Goal: Transaction & Acquisition: Purchase product/service

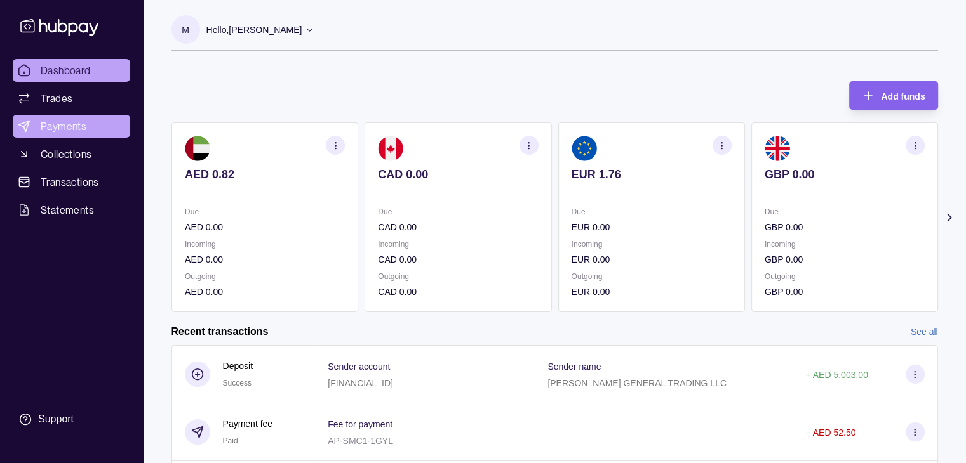
click at [54, 130] on span "Payments" at bounding box center [64, 126] width 46 height 15
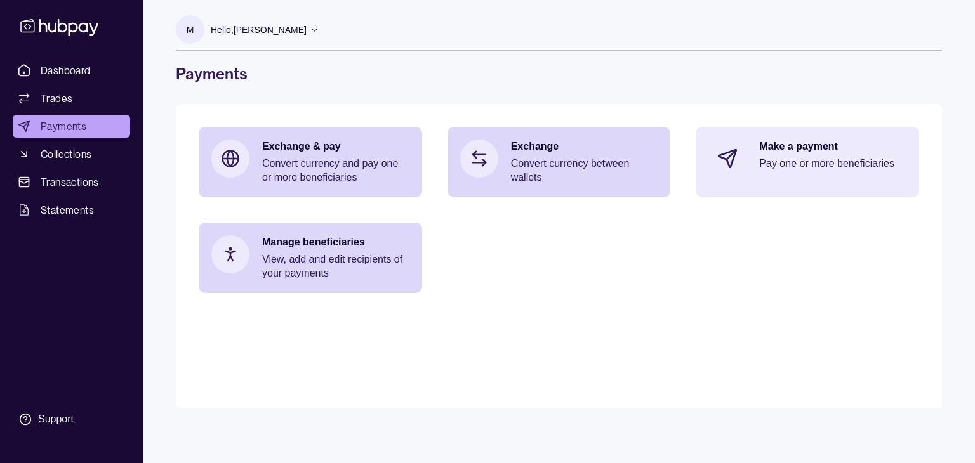
click at [768, 153] on p "Make a payment" at bounding box center [832, 147] width 147 height 14
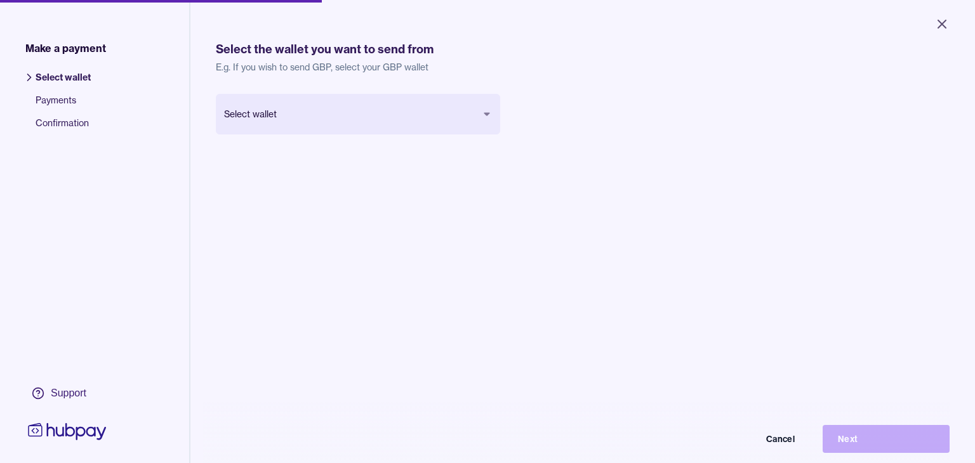
click at [388, 115] on body "Close Make a payment Select wallet Payments Confirmation Support Select the wal…" at bounding box center [487, 231] width 975 height 463
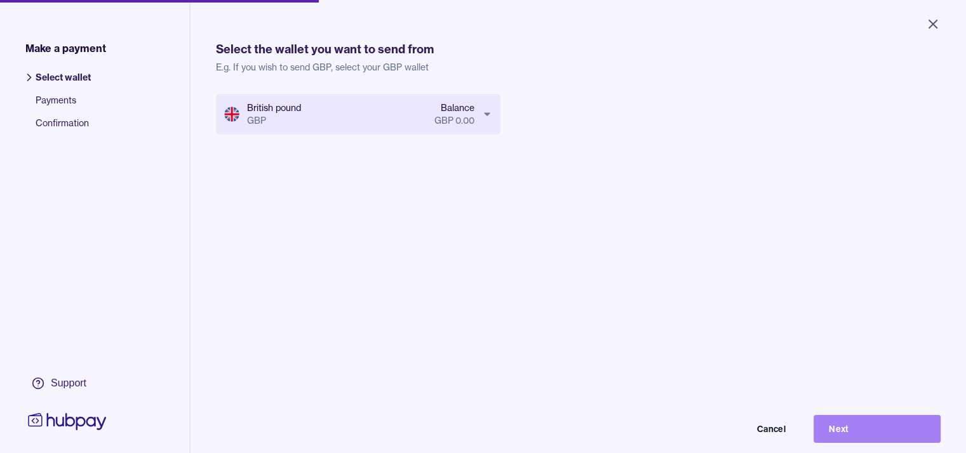
click at [856, 432] on button "Next" at bounding box center [876, 429] width 127 height 28
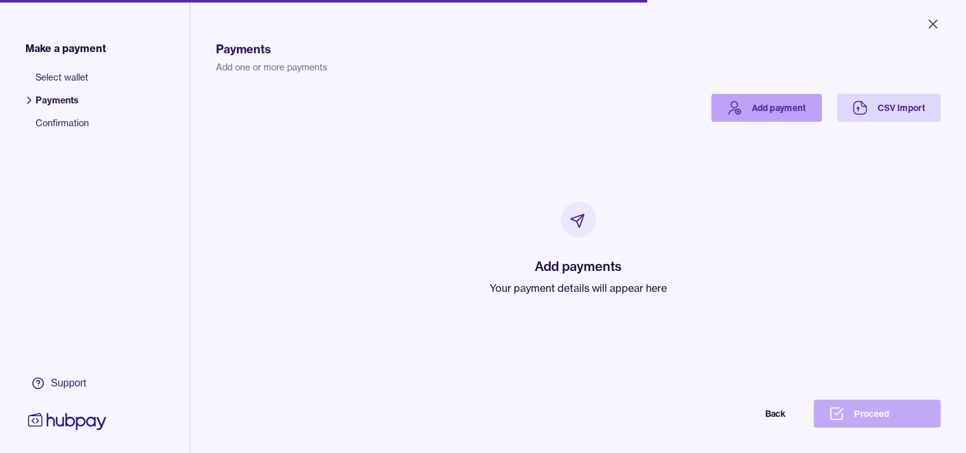
click at [813, 105] on link "Add payment" at bounding box center [766, 108] width 110 height 28
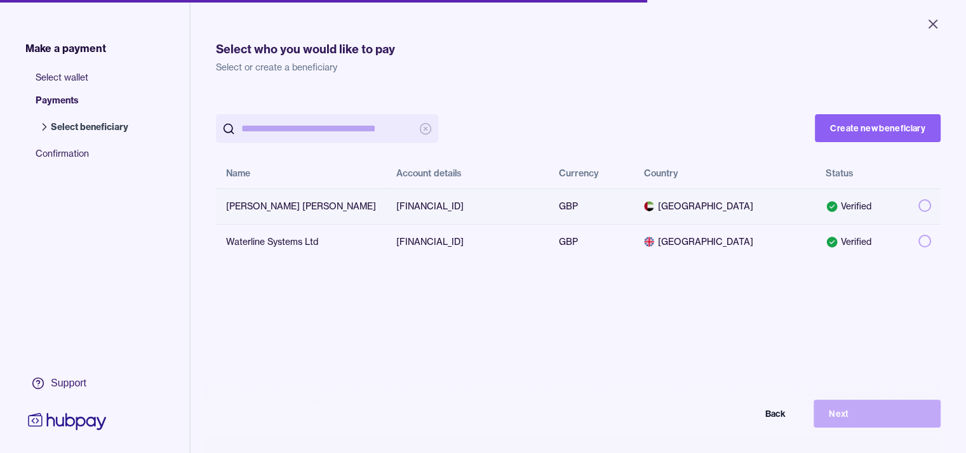
click at [549, 208] on td "GBP" at bounding box center [591, 207] width 85 height 36
click at [892, 417] on button "Next" at bounding box center [876, 414] width 127 height 28
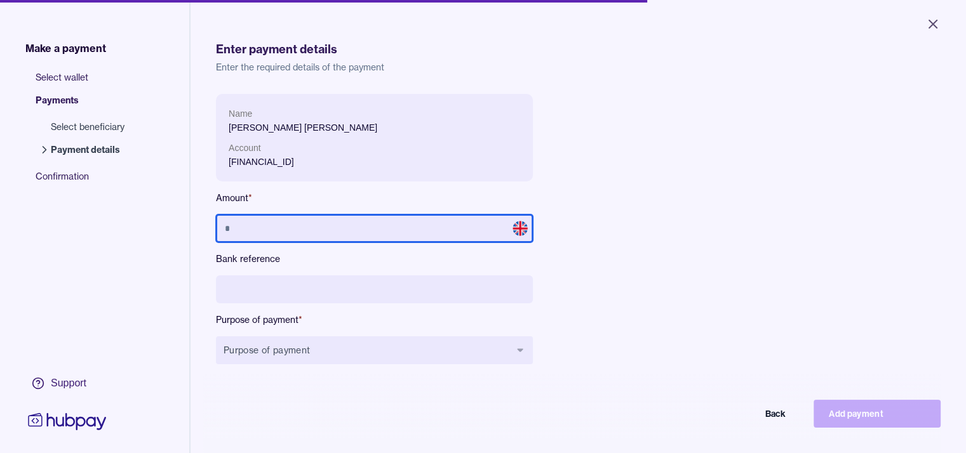
click at [338, 224] on input "text" at bounding box center [374, 229] width 317 height 28
type input "*****"
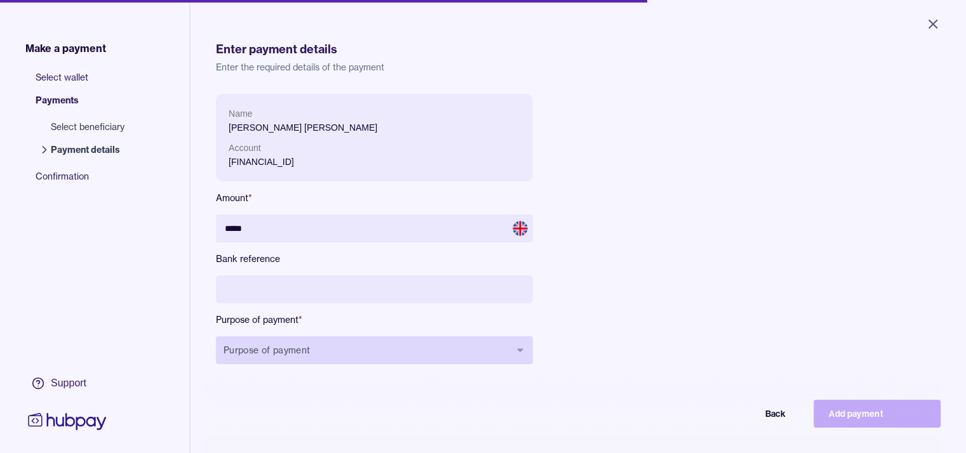
click at [324, 354] on button "Purpose of payment" at bounding box center [374, 350] width 317 height 28
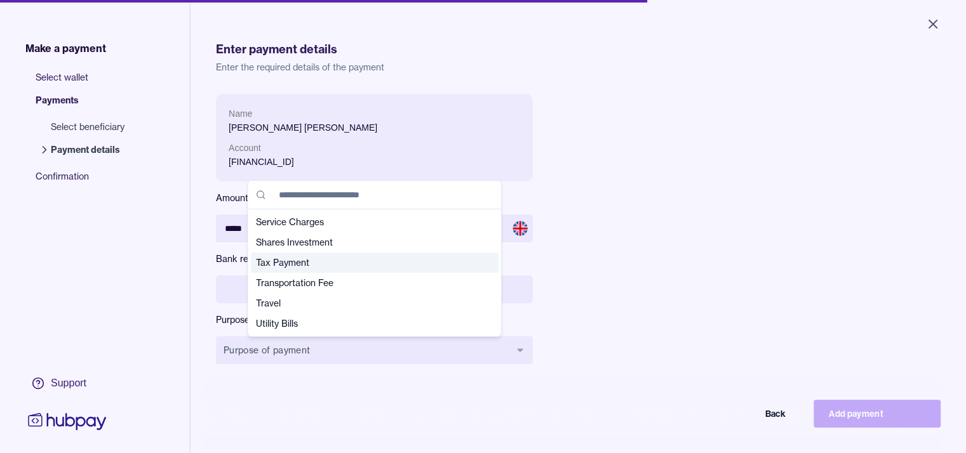
scroll to position [383, 0]
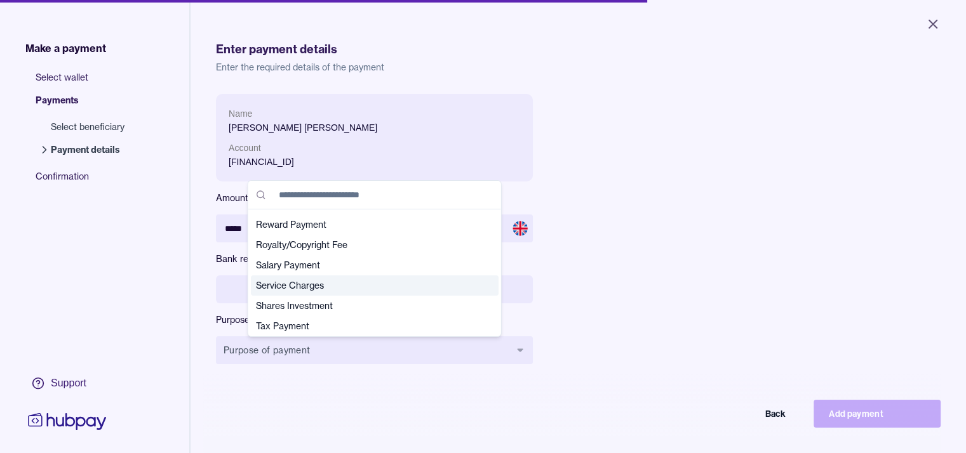
click at [277, 286] on span "Service Charges" at bounding box center [367, 285] width 222 height 13
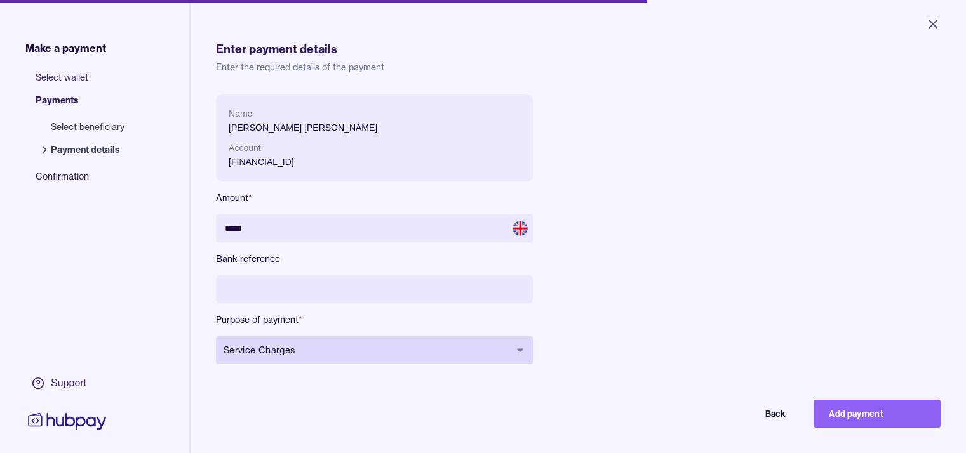
click at [357, 341] on button "Service Charges" at bounding box center [374, 350] width 317 height 28
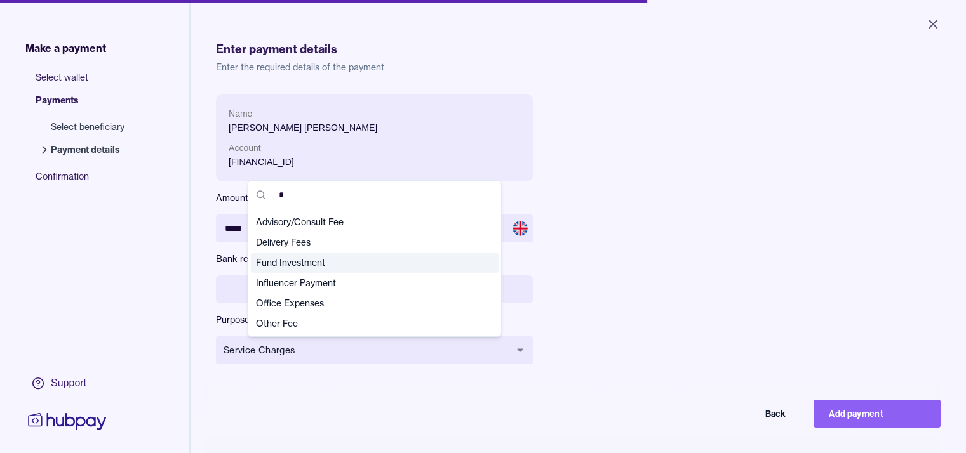
type input "*"
click at [299, 267] on span "Fund Investment" at bounding box center [367, 262] width 222 height 13
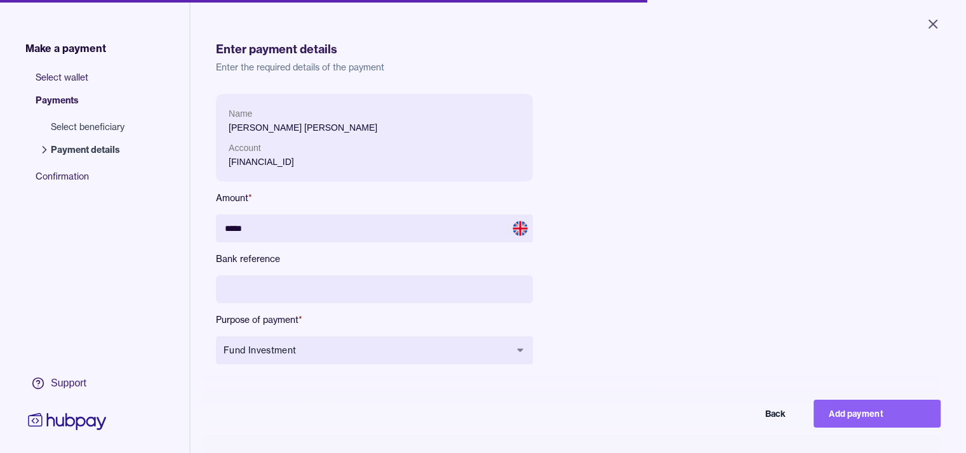
click at [298, 296] on input at bounding box center [374, 290] width 317 height 28
drag, startPoint x: 873, startPoint y: 430, endPoint x: 870, endPoint y: 460, distance: 30.0
click at [870, 453] on html "Close Make a payment Select wallet Payments Select beneficiary Payment details …" at bounding box center [483, 226] width 966 height 453
click at [269, 295] on input at bounding box center [374, 290] width 317 height 28
type input "*****"
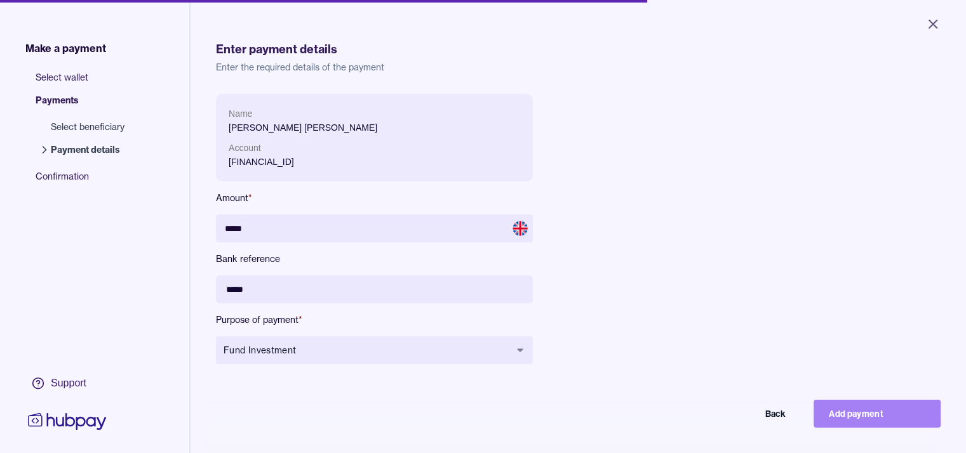
click at [900, 419] on button "Add payment" at bounding box center [876, 414] width 127 height 28
type input "****"
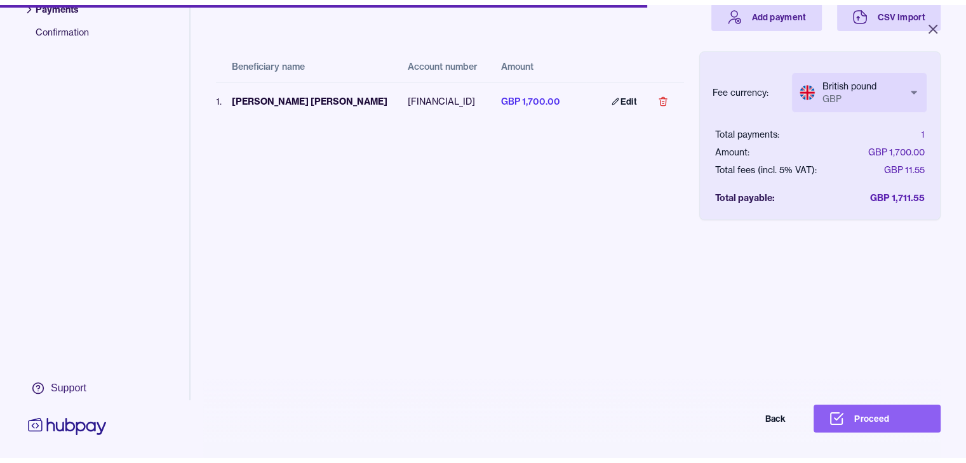
scroll to position [109, 0]
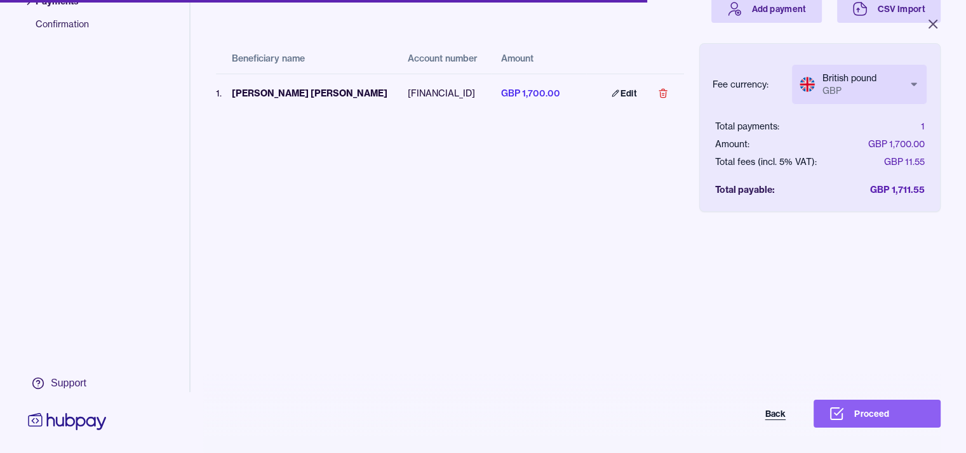
click at [777, 422] on button "Back" at bounding box center [737, 414] width 127 height 28
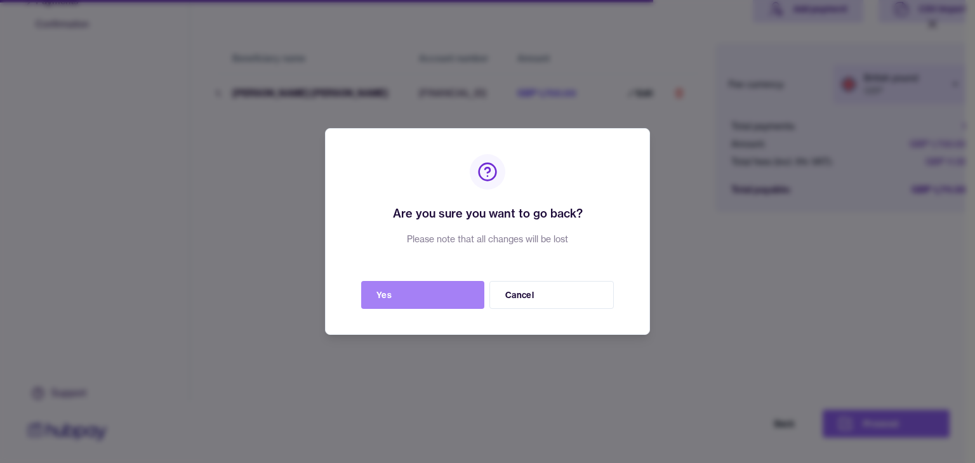
click at [398, 302] on button "Yes" at bounding box center [422, 295] width 123 height 28
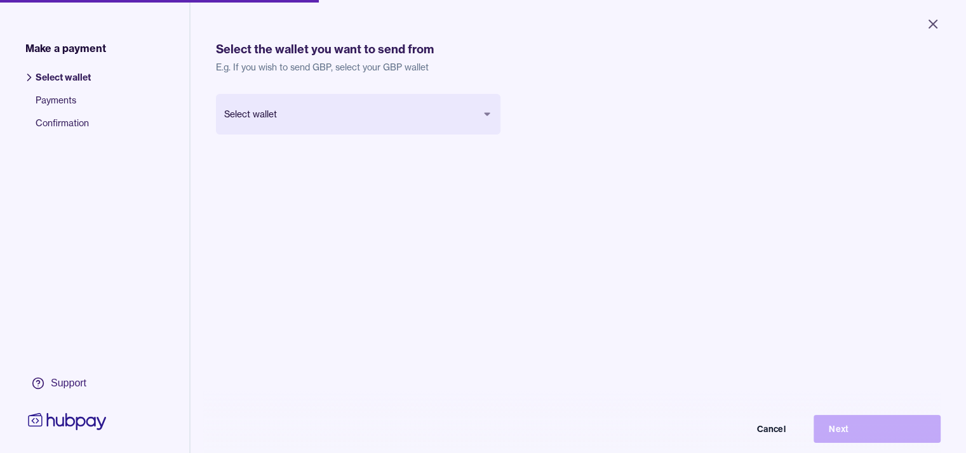
click at [41, 103] on span "Payments" at bounding box center [63, 105] width 55 height 23
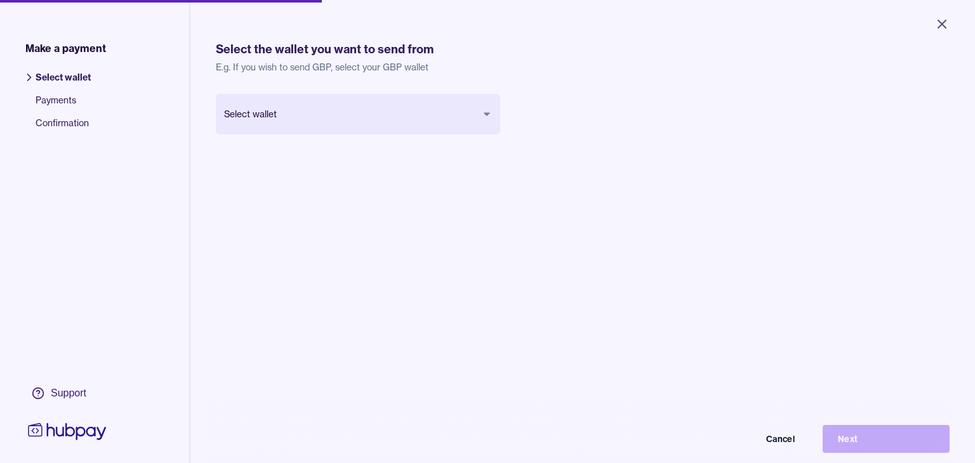
click at [328, 115] on body "Close Make a payment Select wallet Payments Confirmation Support Select the wal…" at bounding box center [487, 231] width 975 height 463
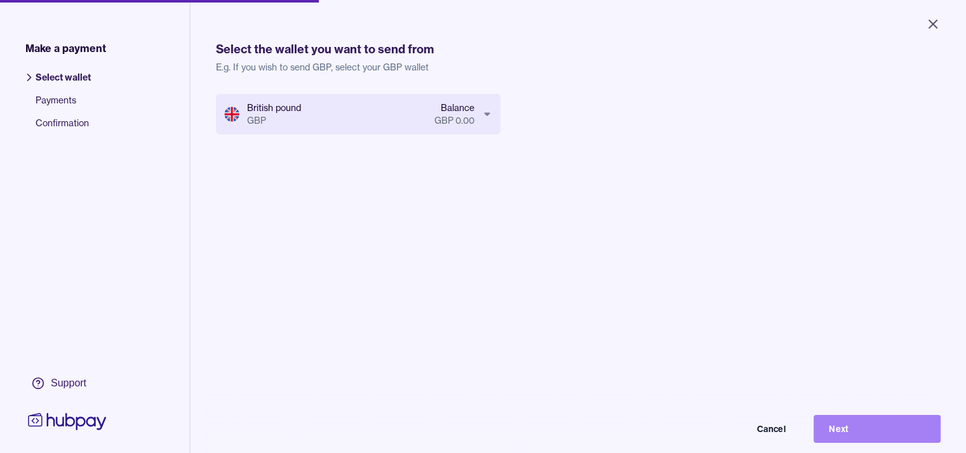
click at [904, 430] on button "Next" at bounding box center [876, 429] width 127 height 28
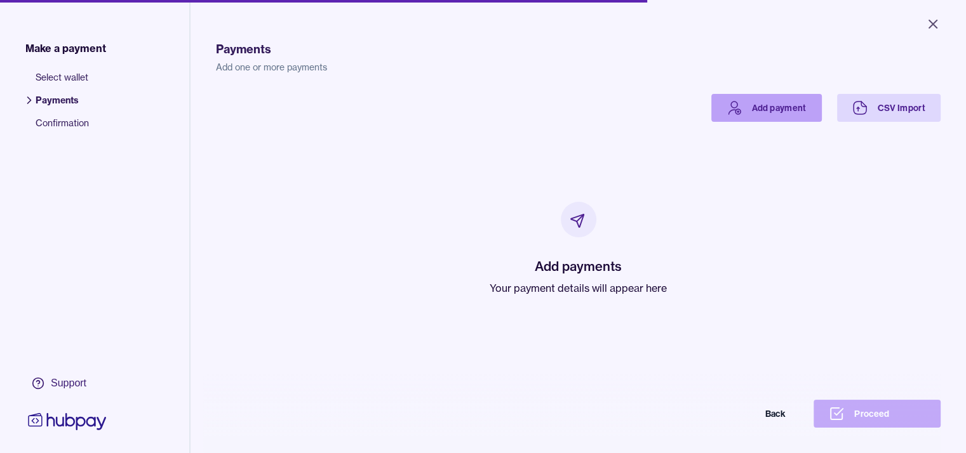
click at [806, 115] on link "Add payment" at bounding box center [766, 108] width 110 height 28
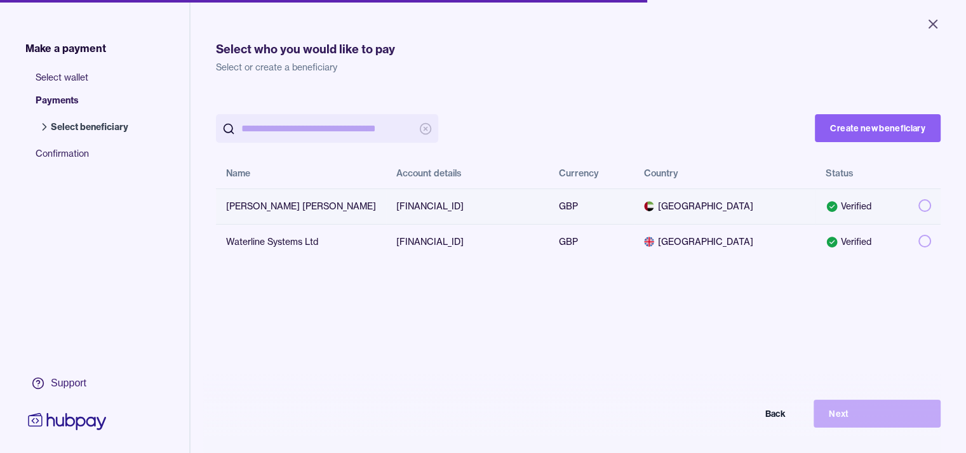
click at [931, 206] on button "button" at bounding box center [924, 205] width 13 height 13
click at [884, 410] on button "Next" at bounding box center [876, 414] width 127 height 28
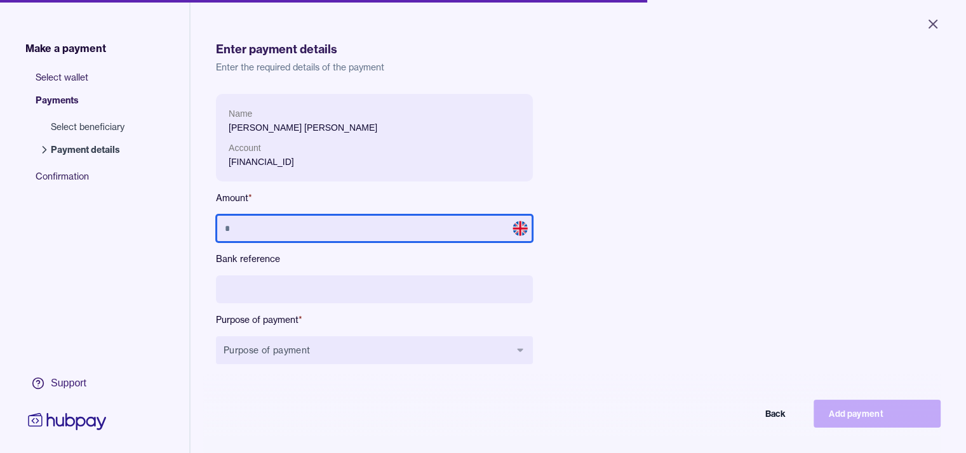
click at [244, 234] on input "text" at bounding box center [374, 229] width 317 height 28
type input "*****"
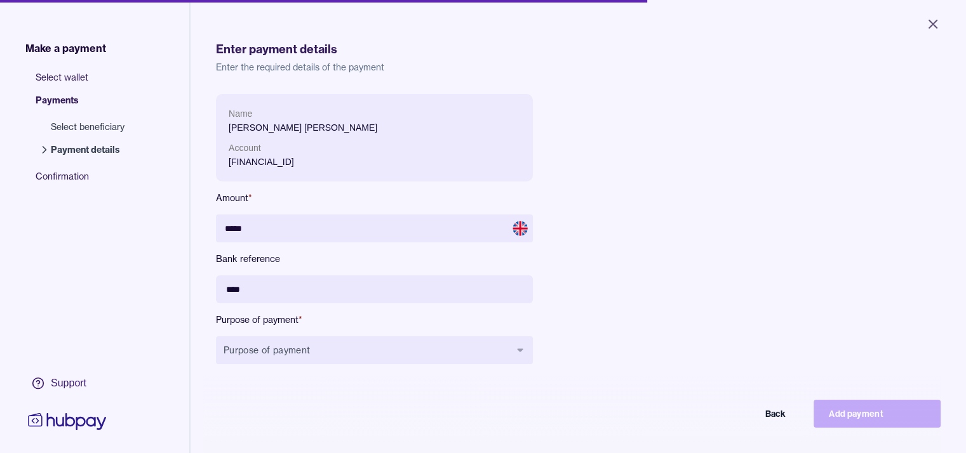
type input "****"
click at [231, 293] on input "****" at bounding box center [374, 290] width 317 height 28
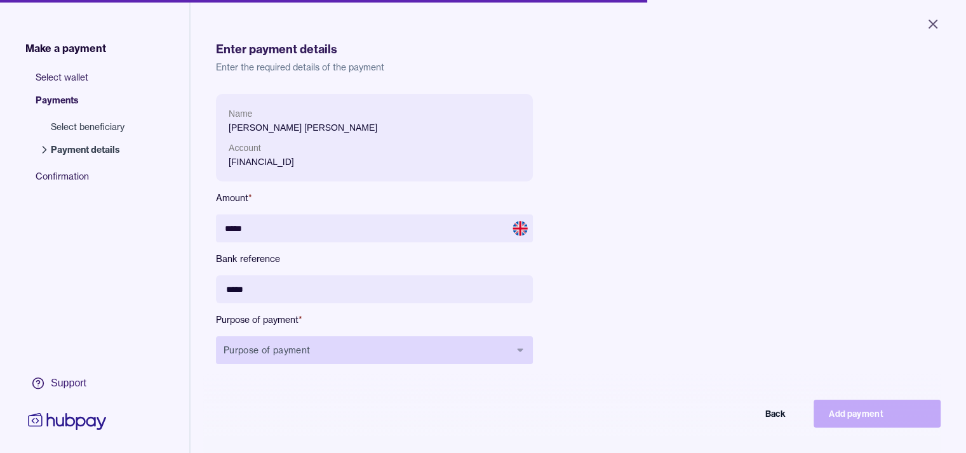
type input "*****"
click at [270, 346] on button "Purpose of payment" at bounding box center [374, 350] width 317 height 28
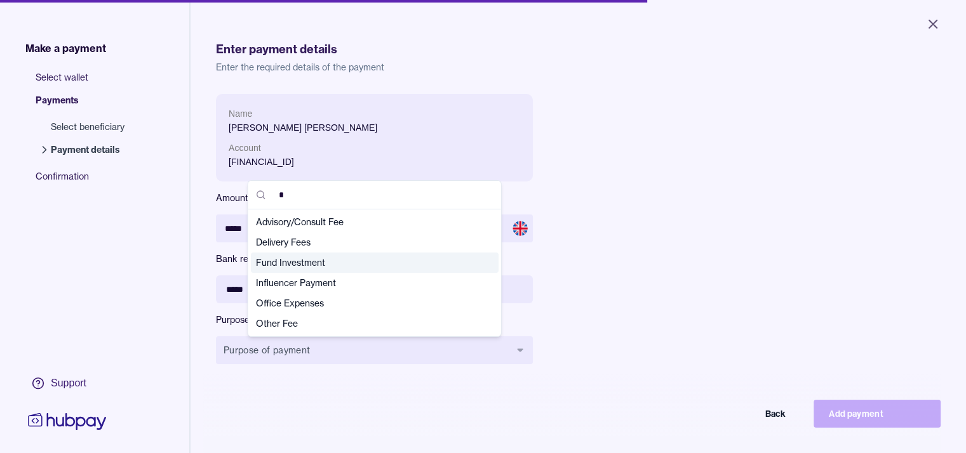
type input "*"
click at [293, 269] on span "Fund Investment" at bounding box center [367, 262] width 222 height 13
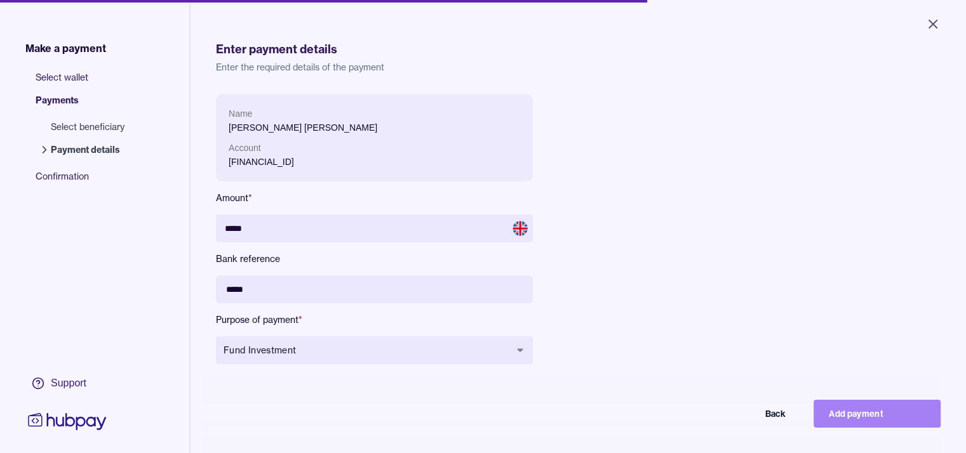
click at [916, 421] on button "Add payment" at bounding box center [876, 414] width 127 height 28
type input "****"
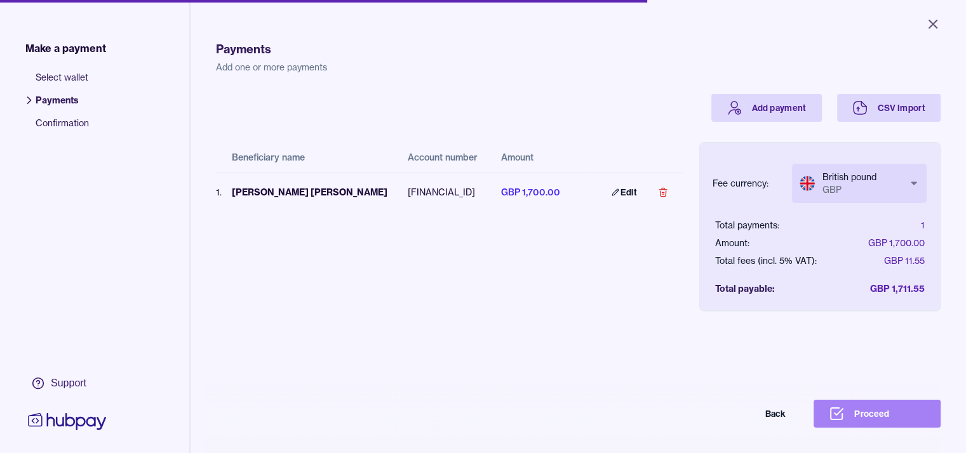
click at [902, 426] on button "Proceed" at bounding box center [876, 414] width 127 height 28
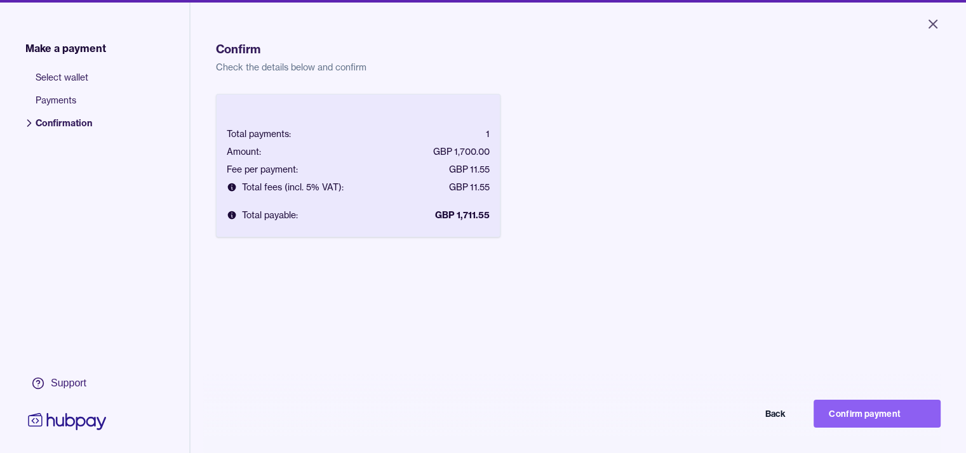
click at [902, 426] on button "Confirm payment" at bounding box center [876, 414] width 127 height 28
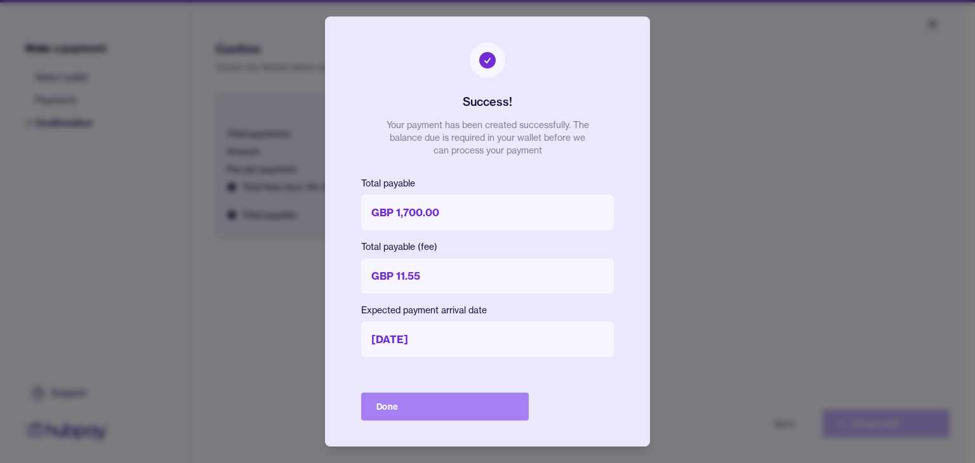
click at [437, 404] on button "Done" at bounding box center [445, 407] width 168 height 28
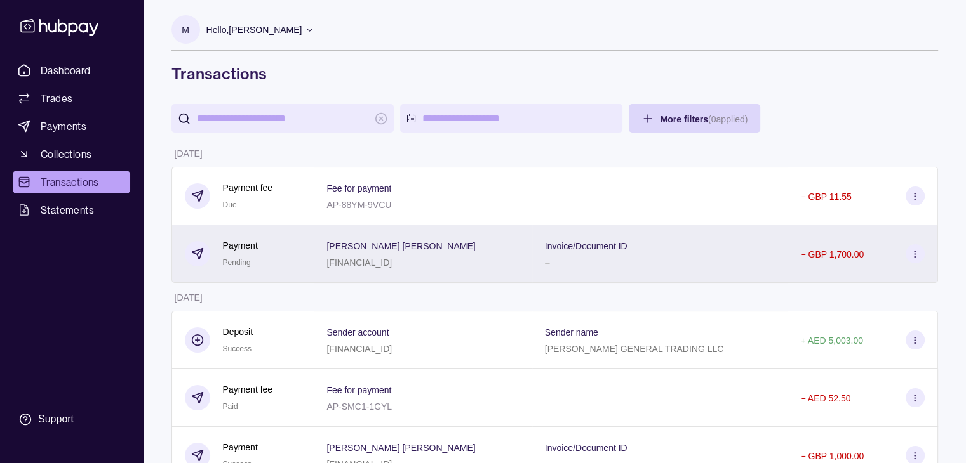
click at [446, 257] on div "[FINANCIAL_ID]" at bounding box center [400, 262] width 149 height 15
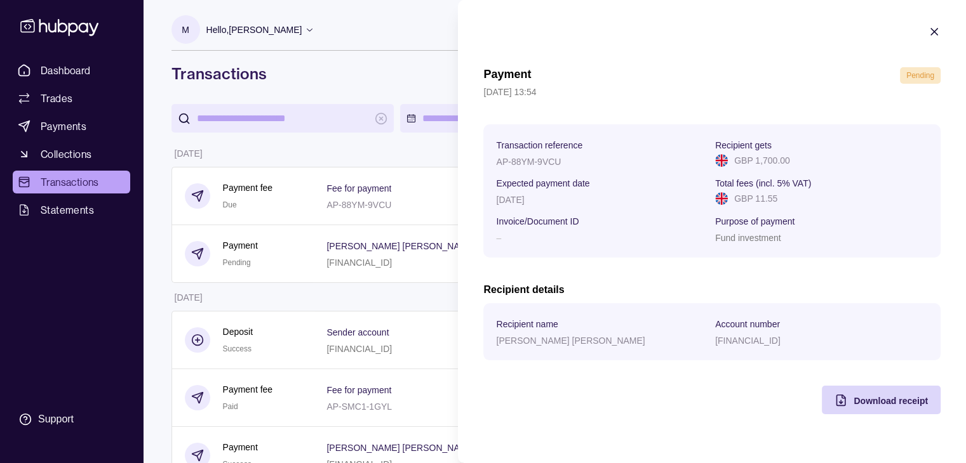
click at [935, 32] on icon "button" at bounding box center [934, 32] width 6 height 6
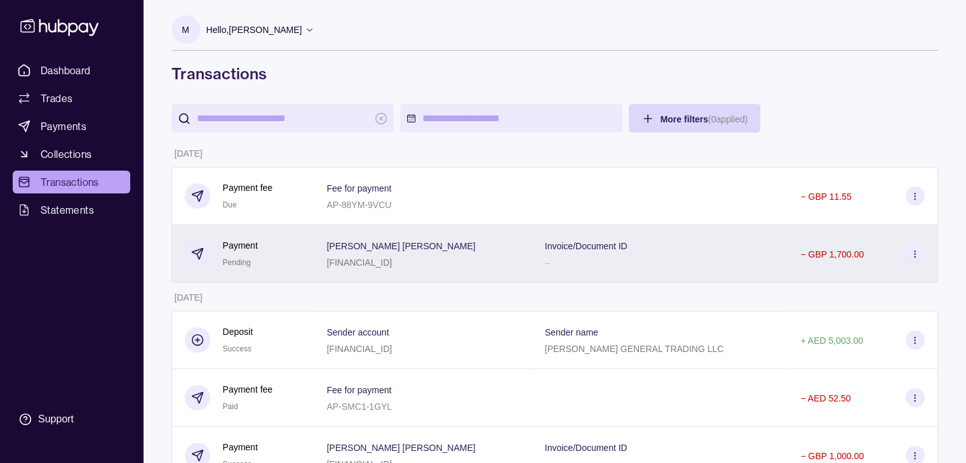
click at [912, 256] on icon at bounding box center [915, 255] width 10 height 10
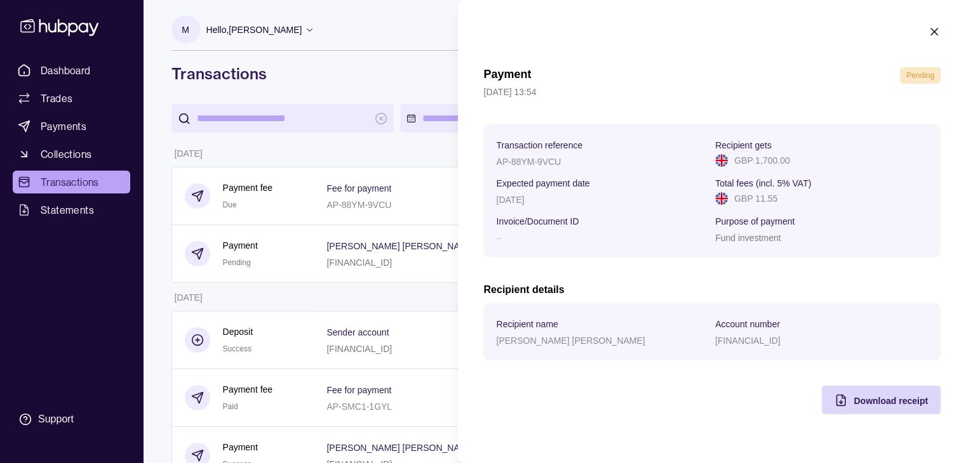
click at [926, 32] on section "Payment Pending [DATE] 13:54 Transaction reference AP-88YM-9VCU Recipient gets …" at bounding box center [712, 220] width 508 height 440
click at [928, 29] on icon "button" at bounding box center [934, 31] width 13 height 13
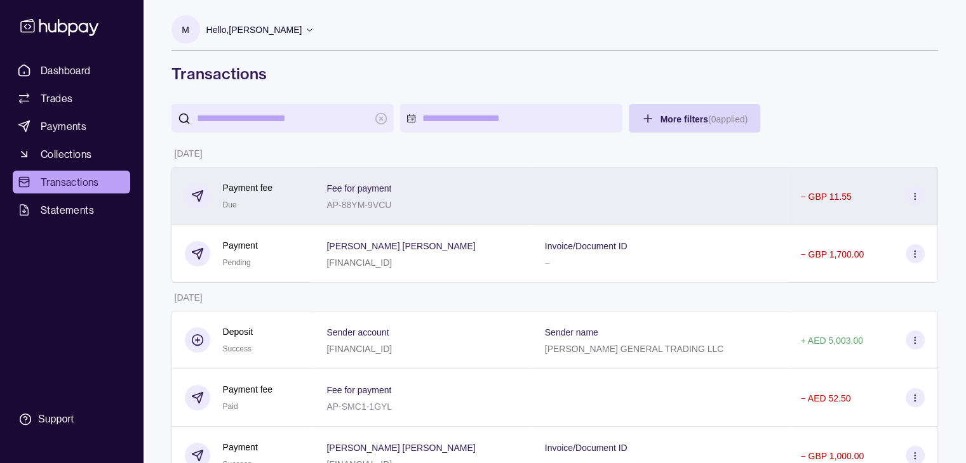
click at [913, 190] on section at bounding box center [914, 196] width 19 height 19
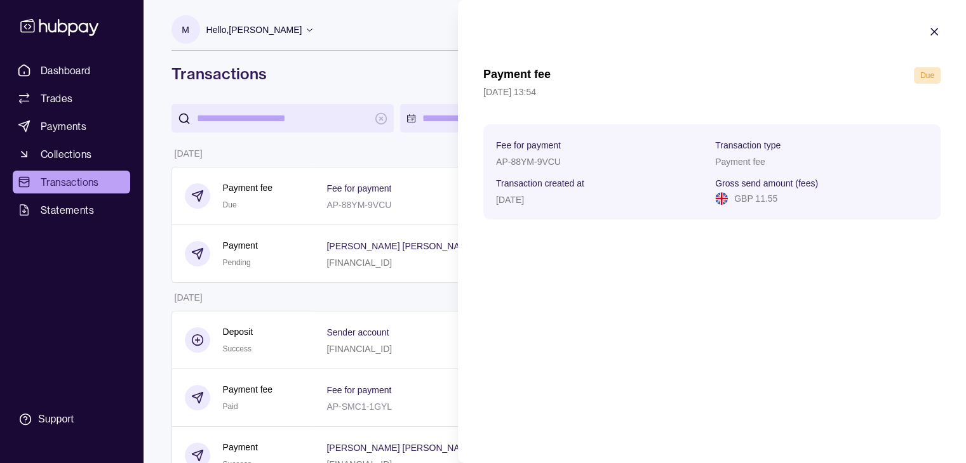
click at [931, 36] on icon "button" at bounding box center [934, 31] width 13 height 13
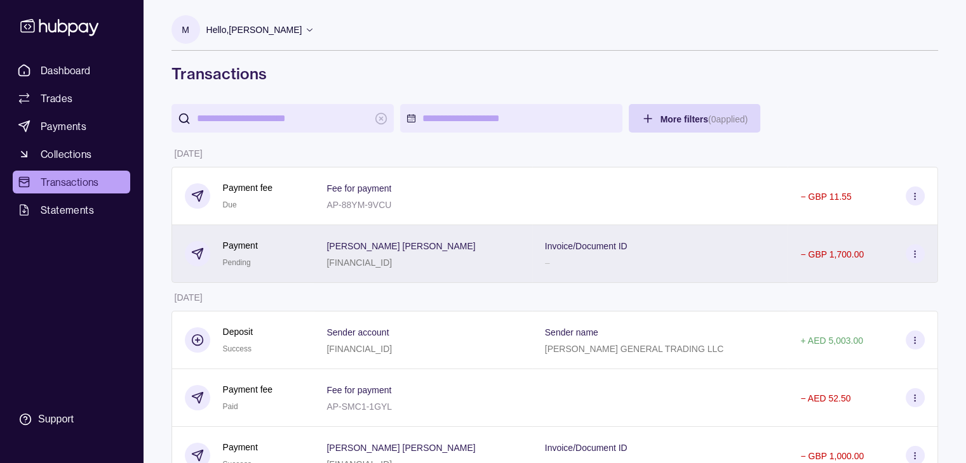
click at [917, 251] on icon at bounding box center [915, 255] width 10 height 10
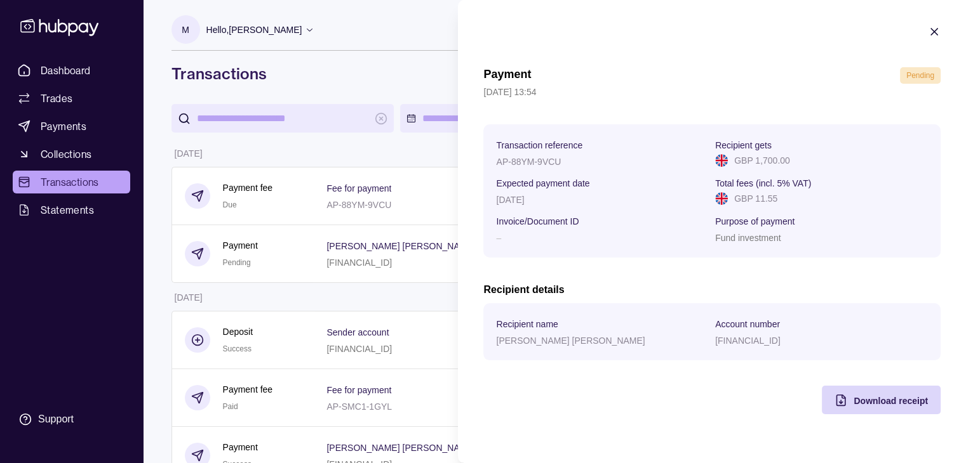
click at [938, 31] on icon "button" at bounding box center [934, 31] width 13 height 13
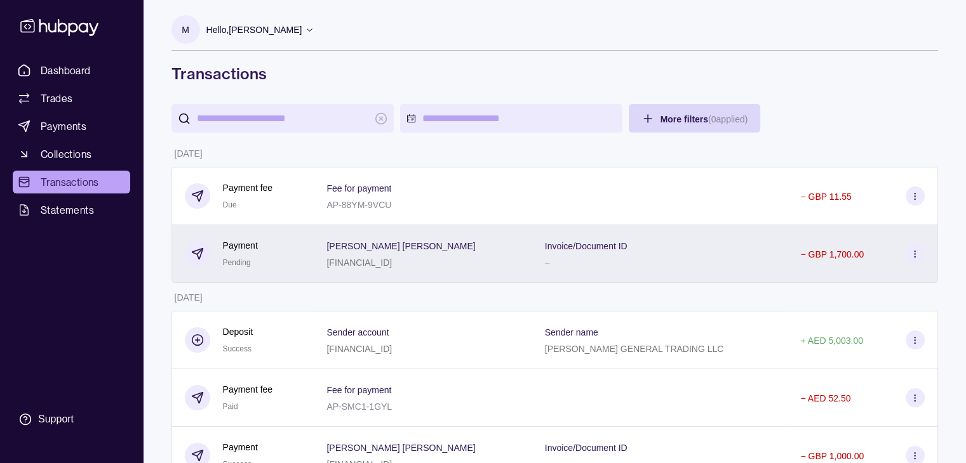
click at [918, 260] on section at bounding box center [914, 253] width 19 height 19
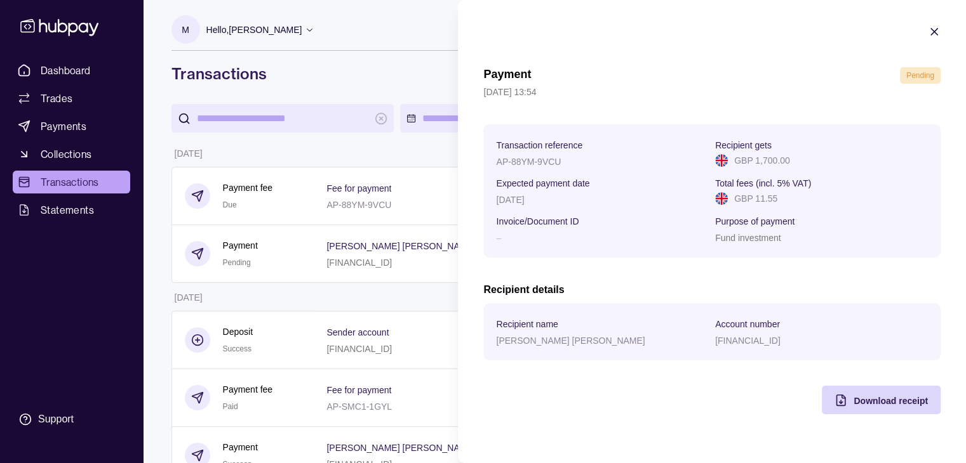
click at [936, 28] on icon "button" at bounding box center [934, 31] width 13 height 13
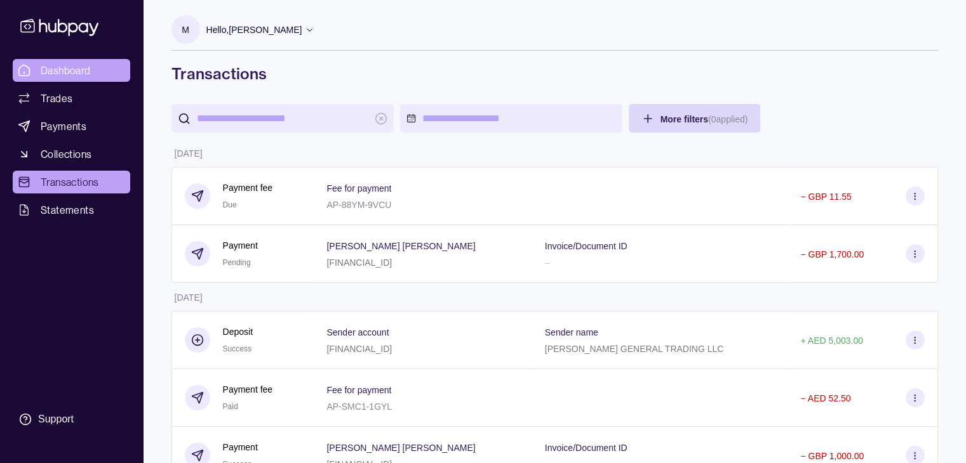
click at [68, 69] on span "Dashboard" at bounding box center [66, 70] width 50 height 15
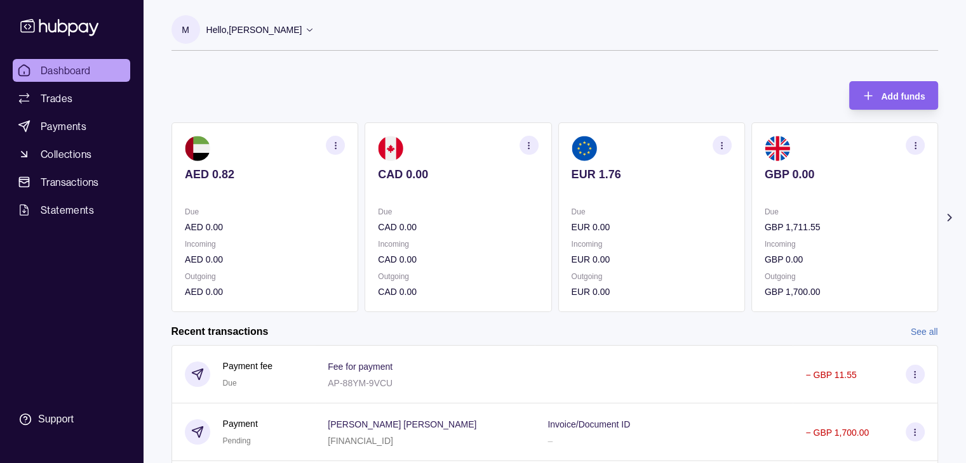
click at [913, 139] on section "button" at bounding box center [914, 145] width 19 height 19
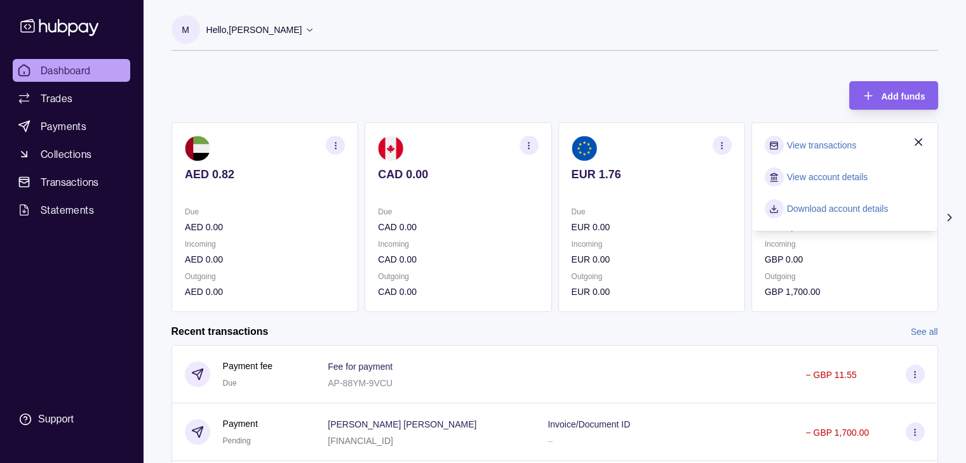
click at [811, 276] on p "Outgoing" at bounding box center [844, 277] width 160 height 14
click at [922, 144] on icon "button" at bounding box center [918, 142] width 13 height 13
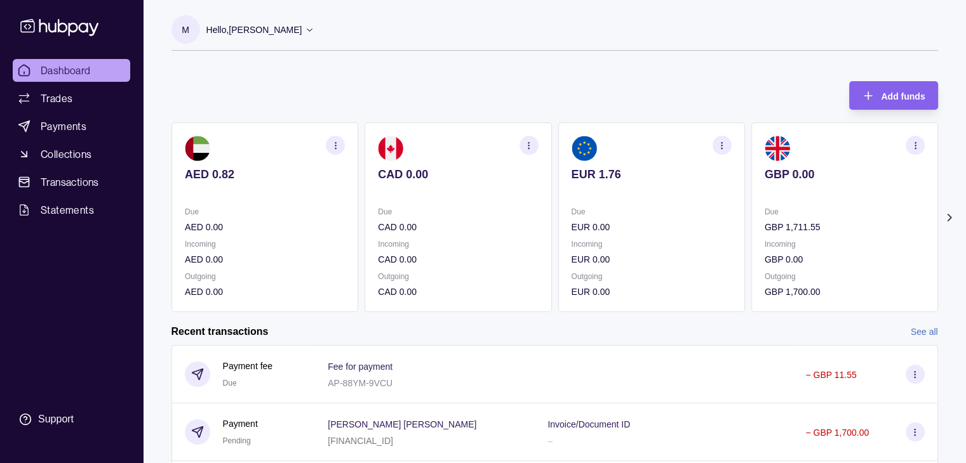
click at [780, 231] on p "GBP 1,711.55" at bounding box center [844, 227] width 160 height 14
click at [791, 290] on p "GBP 1,700.00" at bounding box center [844, 292] width 160 height 14
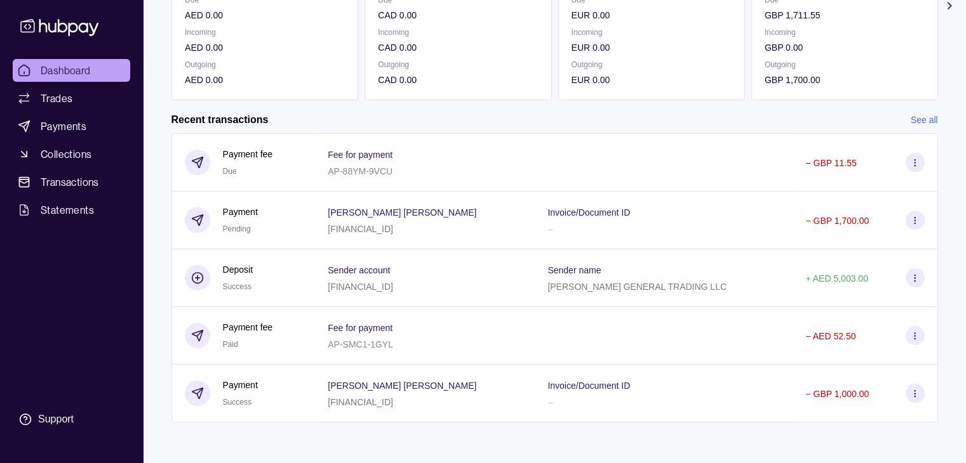
scroll to position [214, 0]
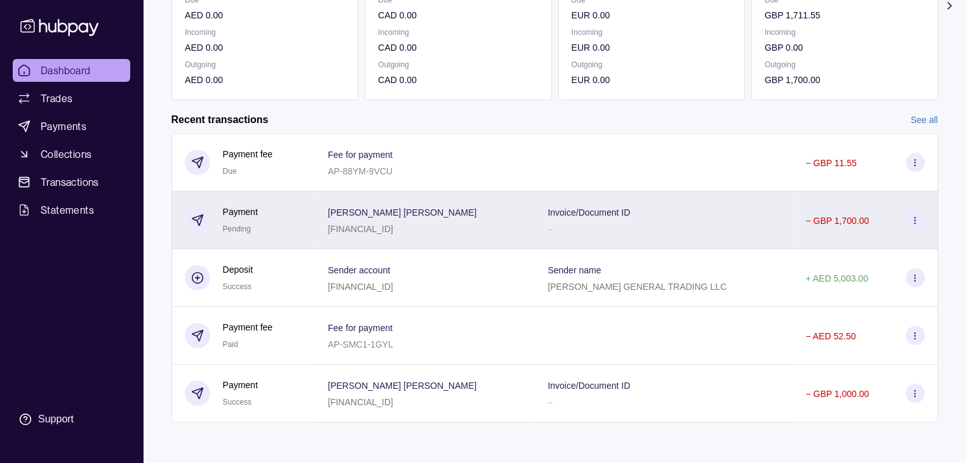
click at [820, 225] on div "− GBP 1,700.00" at bounding box center [836, 220] width 63 height 15
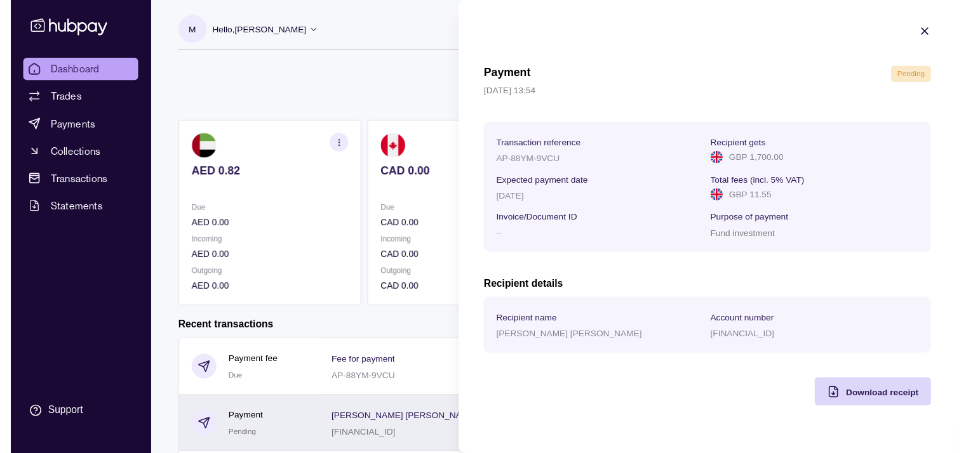
scroll to position [0, 0]
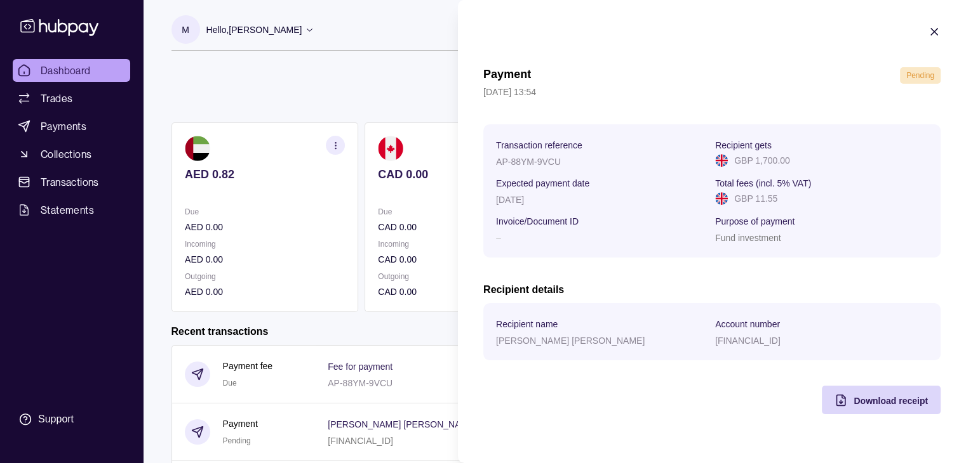
click at [935, 34] on icon "button" at bounding box center [934, 31] width 13 height 13
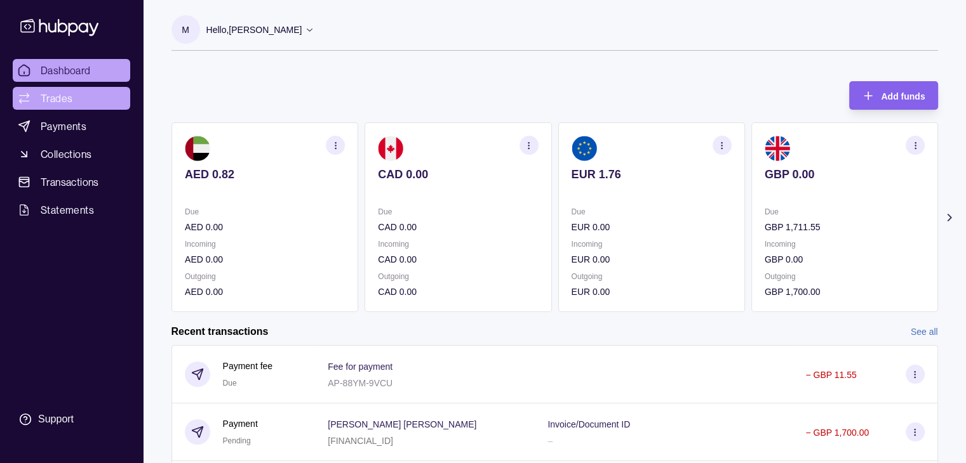
click at [82, 99] on link "Trades" at bounding box center [71, 98] width 117 height 23
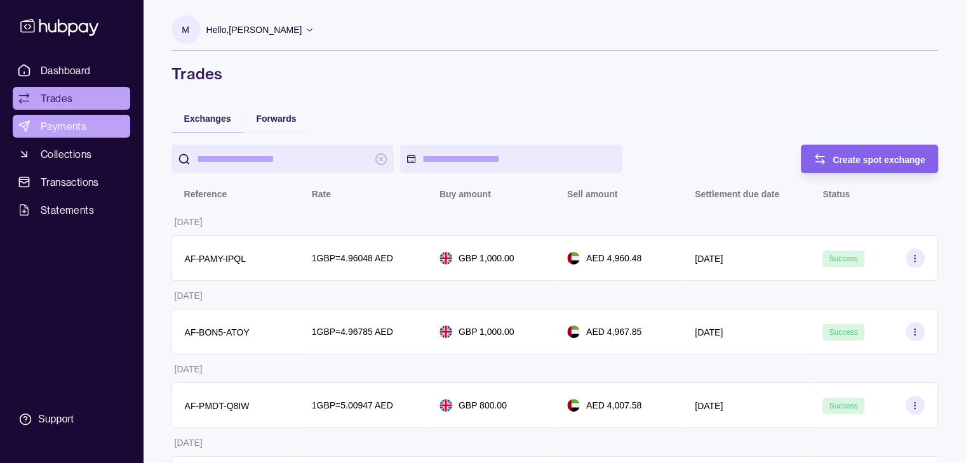
click at [49, 129] on span "Payments" at bounding box center [64, 126] width 46 height 15
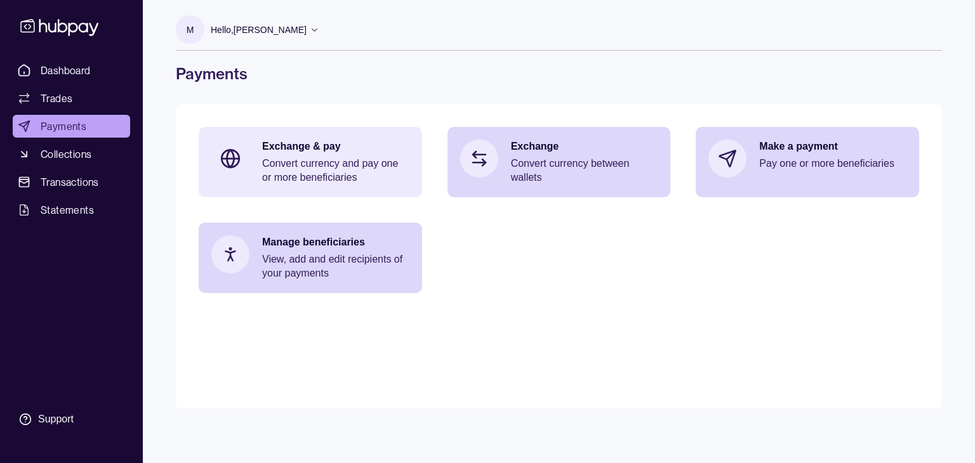
click at [283, 166] on p "Convert currency and pay one or more beneficiaries" at bounding box center [335, 171] width 147 height 28
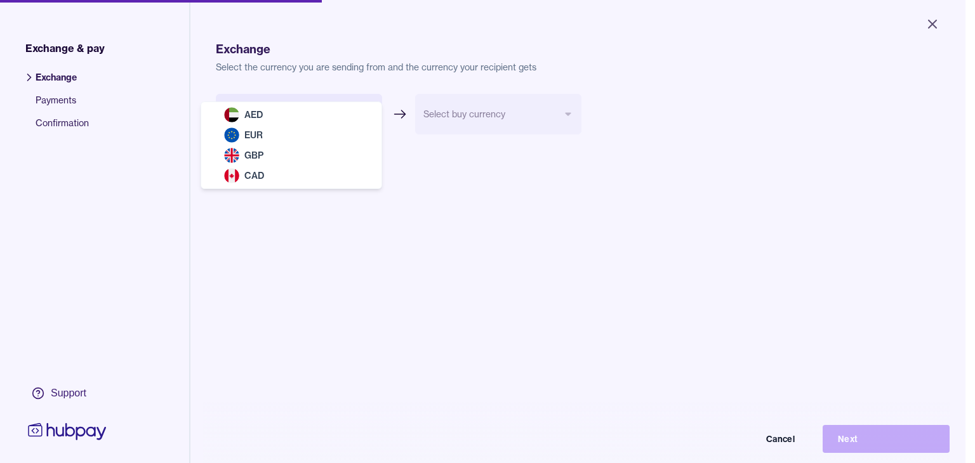
click at [293, 125] on body "Close Exchange & pay Exchange Payments Confirmation Support Exchange Select the…" at bounding box center [483, 231] width 966 height 463
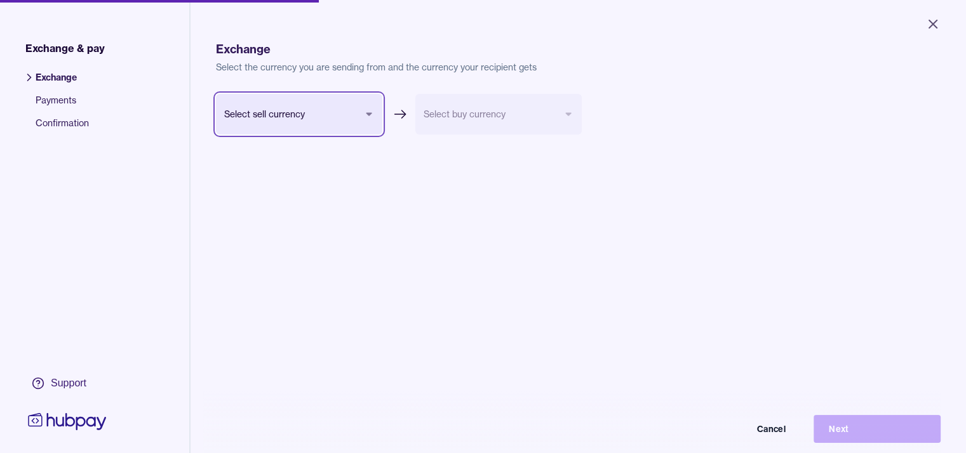
click at [466, 214] on html "Close Exchange & pay Exchange Payments Confirmation Support Exchange Select the…" at bounding box center [483, 226] width 966 height 453
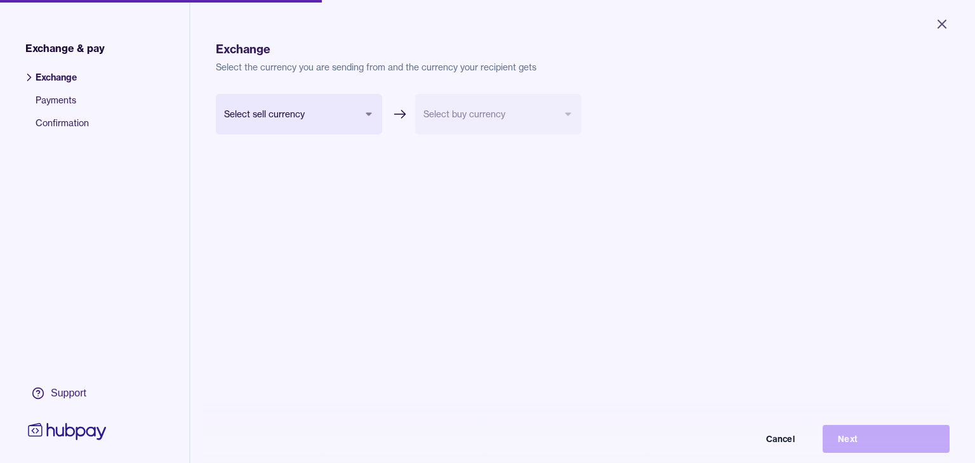
click at [320, 111] on body "Close Exchange & pay Exchange Payments Confirmation Support Exchange Select the…" at bounding box center [487, 231] width 975 height 463
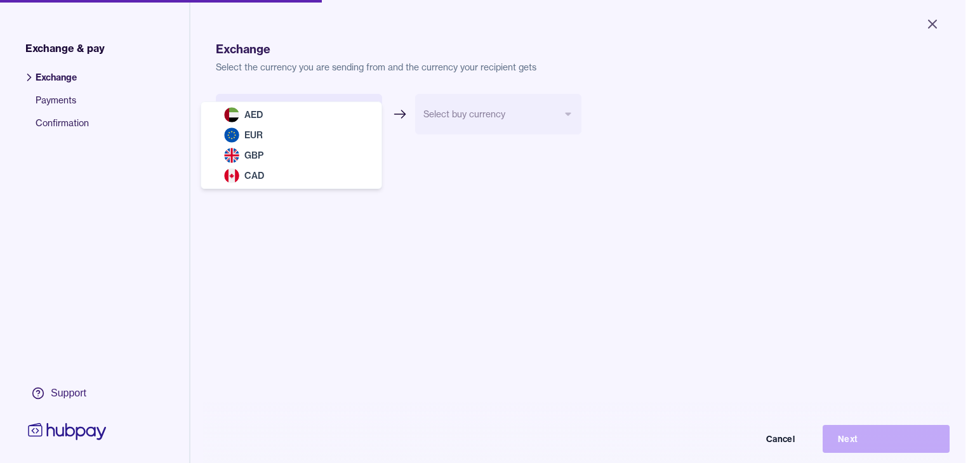
select select "***"
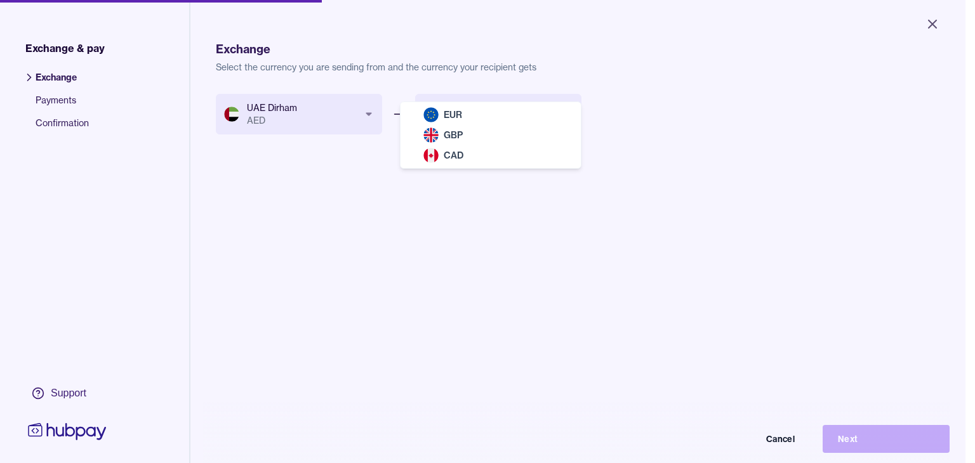
click at [449, 109] on body "Close Exchange & pay Exchange Payments Confirmation Support Exchange Select the…" at bounding box center [483, 231] width 966 height 463
select select "***"
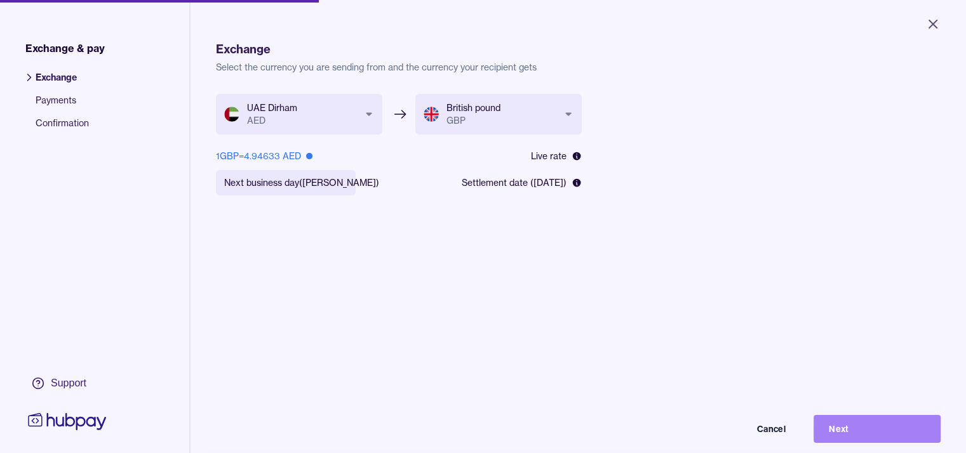
click at [878, 435] on button "Next" at bounding box center [876, 429] width 127 height 28
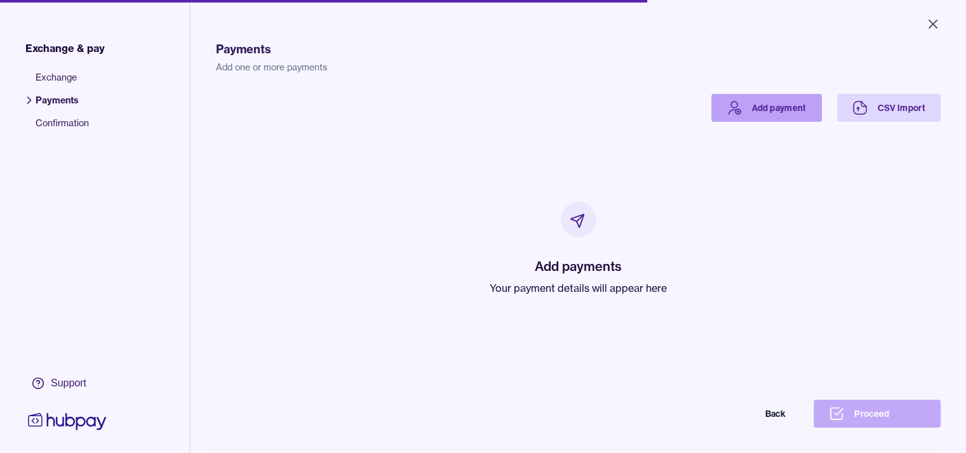
click at [822, 107] on link "Add payment" at bounding box center [766, 108] width 110 height 28
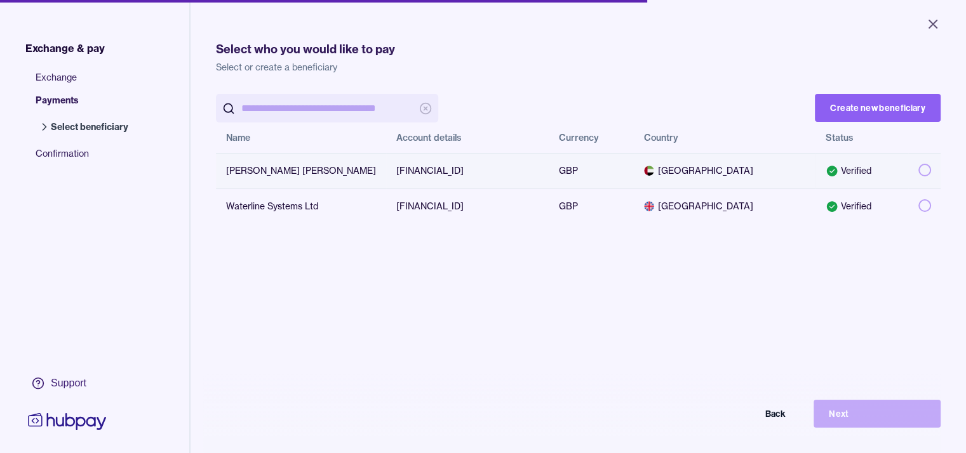
click at [931, 171] on button "button" at bounding box center [924, 170] width 13 height 13
click at [876, 420] on button "Next" at bounding box center [876, 414] width 127 height 28
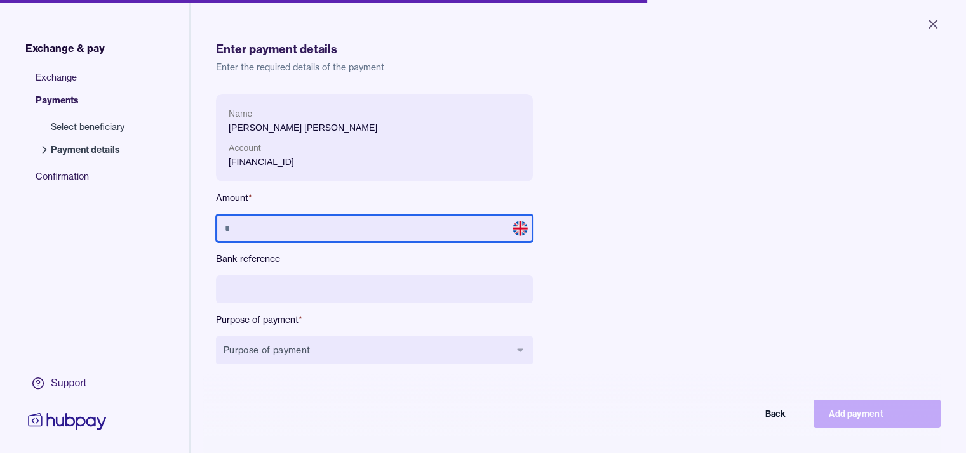
click at [283, 232] on input "text" at bounding box center [374, 229] width 317 height 28
click at [300, 231] on input "text" at bounding box center [374, 229] width 317 height 28
type input "*****"
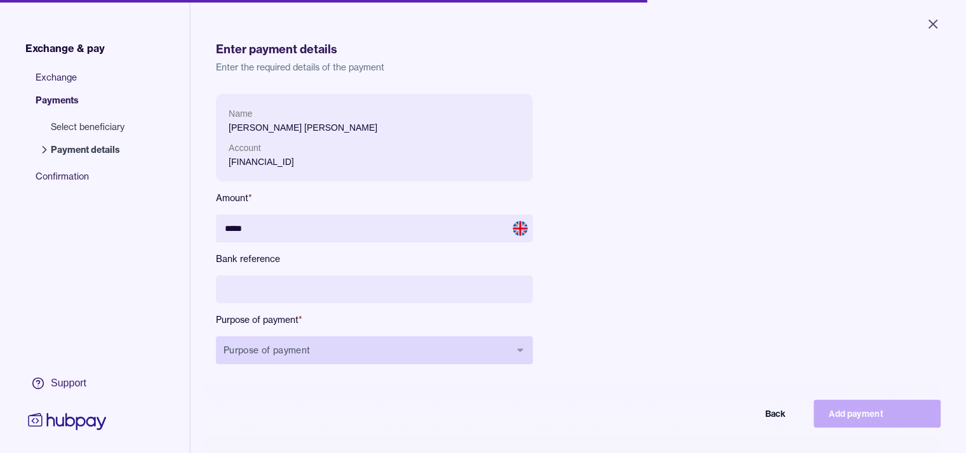
click at [274, 349] on button "Purpose of payment" at bounding box center [374, 350] width 317 height 28
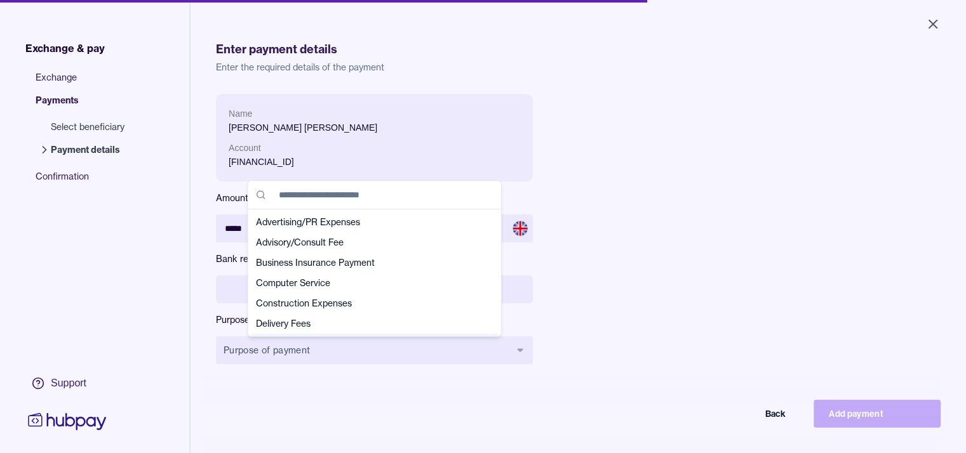
click at [397, 388] on div "Name [PERSON_NAME] [PERSON_NAME] Account [FINANCIAL_ID] Amount * ***** Bank ref…" at bounding box center [578, 320] width 724 height 453
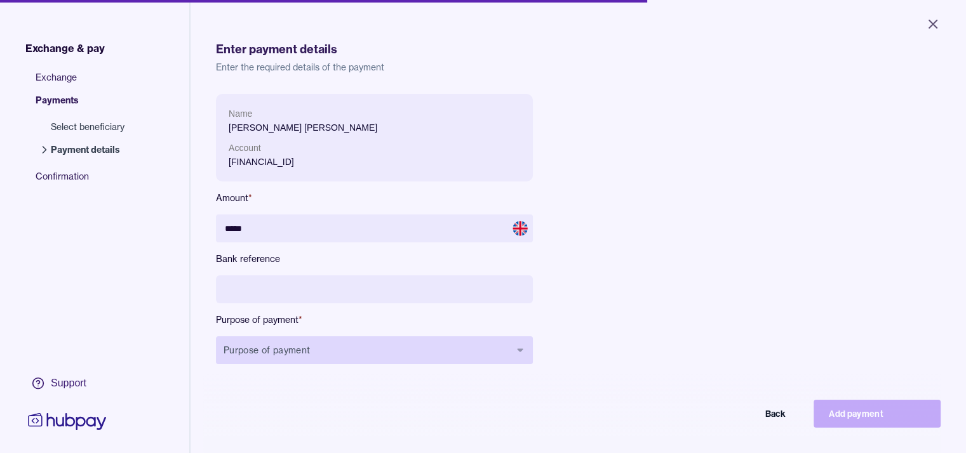
click at [401, 343] on button "Purpose of payment" at bounding box center [374, 350] width 317 height 28
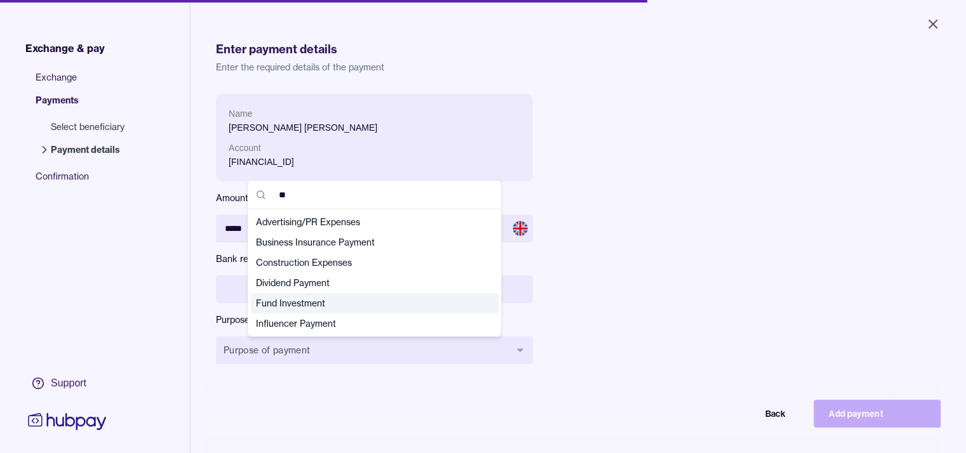
type input "**"
click at [309, 301] on span "Fund Investment" at bounding box center [367, 303] width 222 height 13
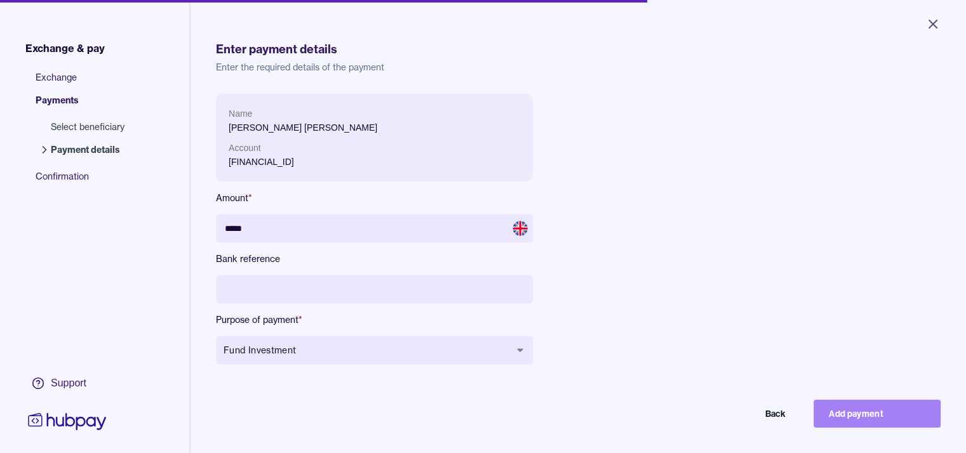
click at [856, 420] on button "Add payment" at bounding box center [876, 414] width 127 height 28
type input "****"
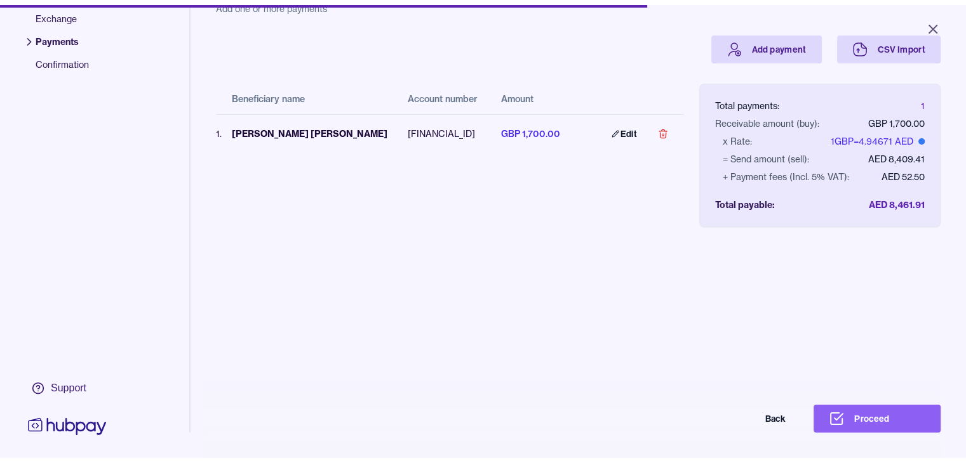
scroll to position [109, 0]
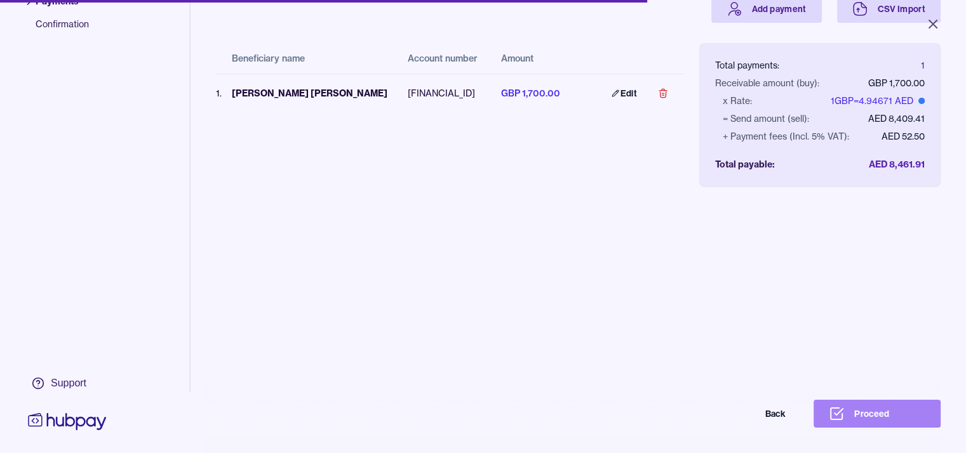
click at [869, 425] on button "Proceed" at bounding box center [876, 414] width 127 height 28
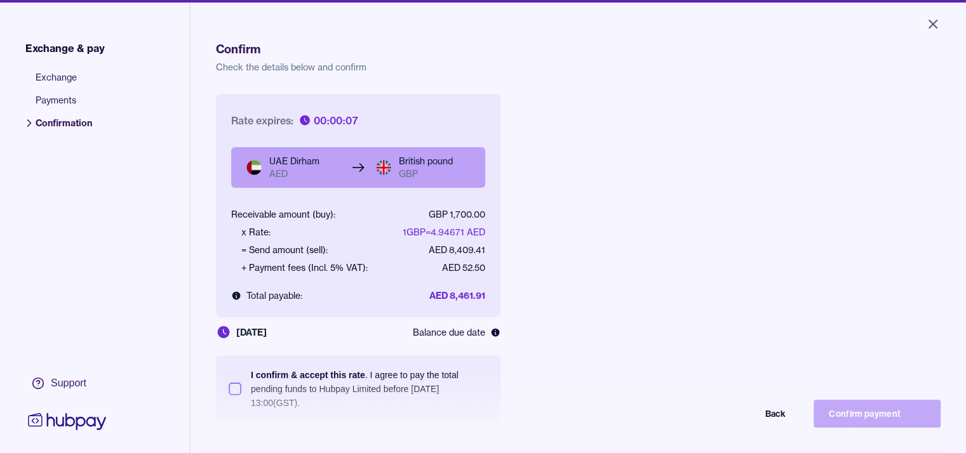
click at [241, 387] on button "I confirm & accept this rate . I agree to pay the total pending funds to Hubpay…" at bounding box center [235, 389] width 13 height 13
click at [907, 420] on button "Confirm payment" at bounding box center [876, 414] width 127 height 28
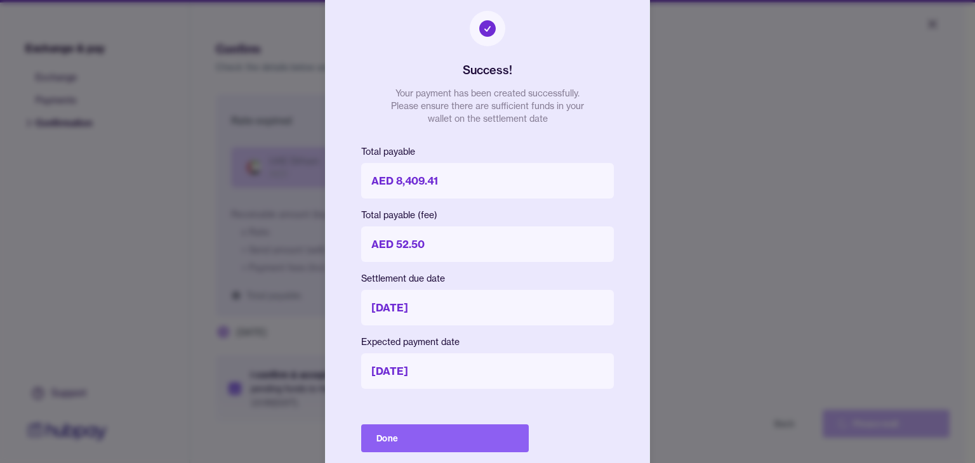
drag, startPoint x: 459, startPoint y: 441, endPoint x: 485, endPoint y: 485, distance: 51.5
click at [485, 463] on html "Close Exchange & pay Exchange Payments Confirmation Support Confirm Check the d…" at bounding box center [487, 231] width 975 height 463
click at [458, 431] on button "Done" at bounding box center [445, 439] width 168 height 28
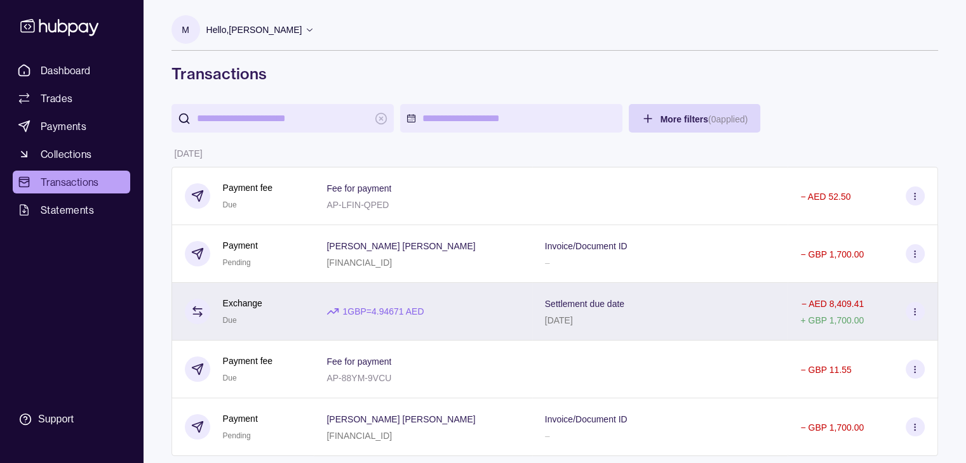
click at [486, 318] on div "1 GBP = 4.94671 AED" at bounding box center [422, 312] width 192 height 14
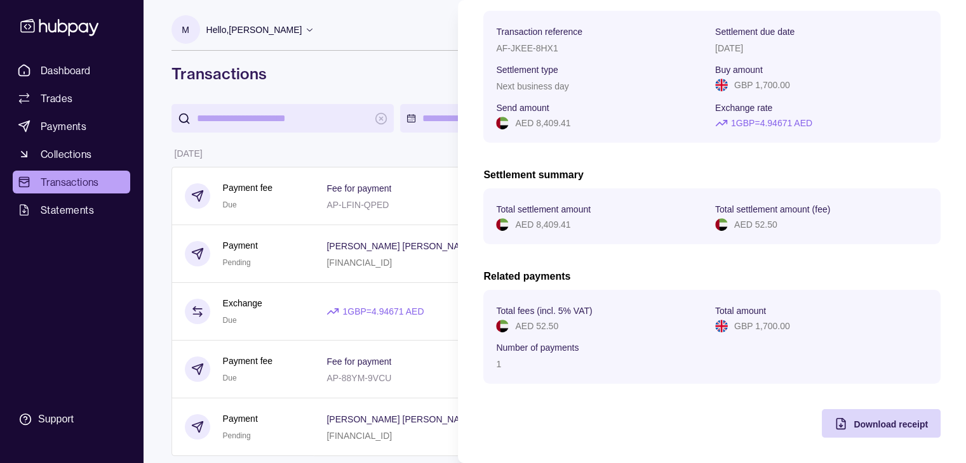
scroll to position [116, 0]
click at [865, 418] on div "Download receipt" at bounding box center [890, 423] width 74 height 15
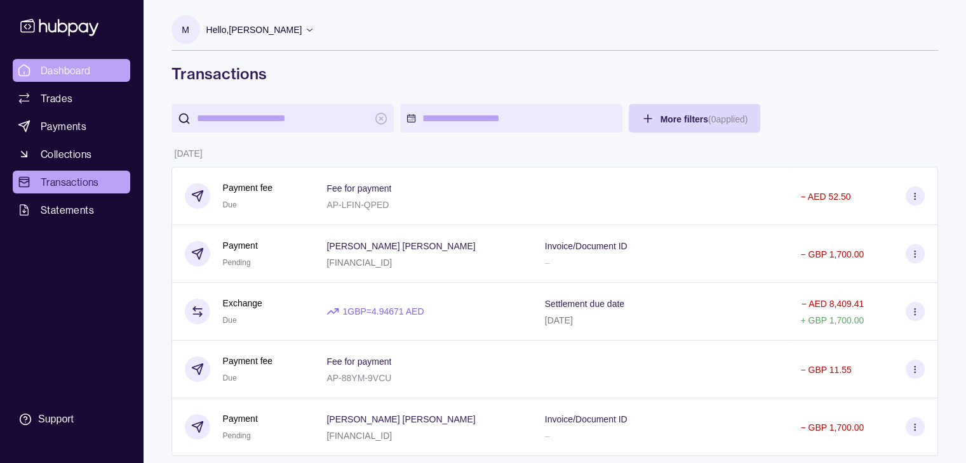
click at [63, 71] on span "Dashboard" at bounding box center [66, 70] width 50 height 15
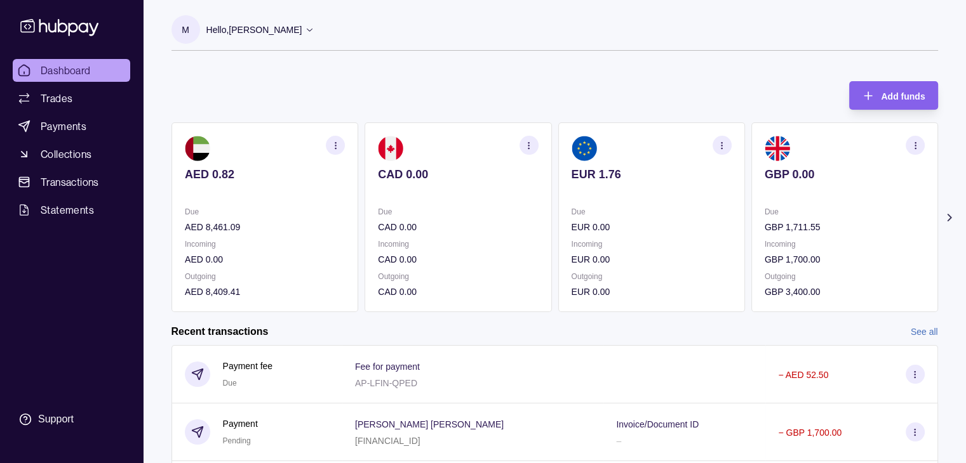
click at [204, 291] on p "AED 8,409.41" at bounding box center [265, 292] width 160 height 14
click at [239, 226] on p "AED 8,461.09" at bounding box center [265, 227] width 160 height 14
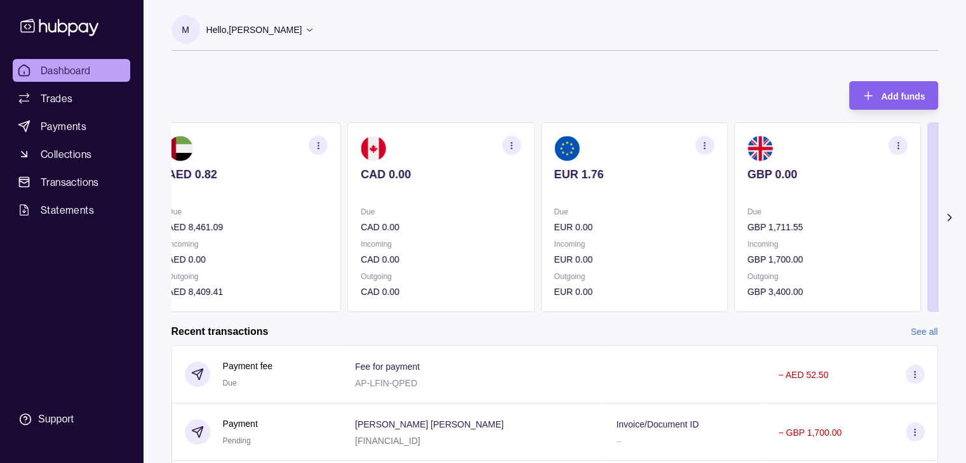
click at [211, 225] on p "AED 8,461.09" at bounding box center [247, 227] width 160 height 14
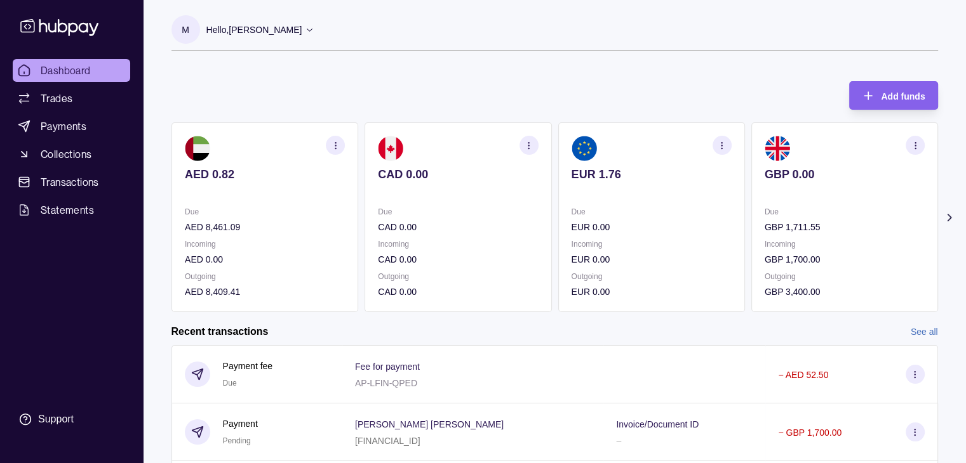
click at [246, 226] on p "AED 8,461.09" at bounding box center [265, 227] width 160 height 14
click at [64, 62] on link "Dashboard" at bounding box center [71, 70] width 117 height 23
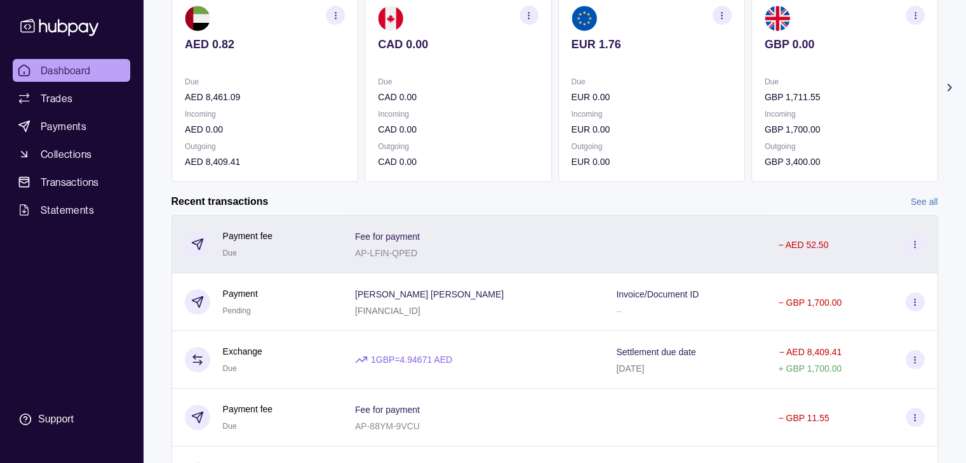
scroll to position [214, 0]
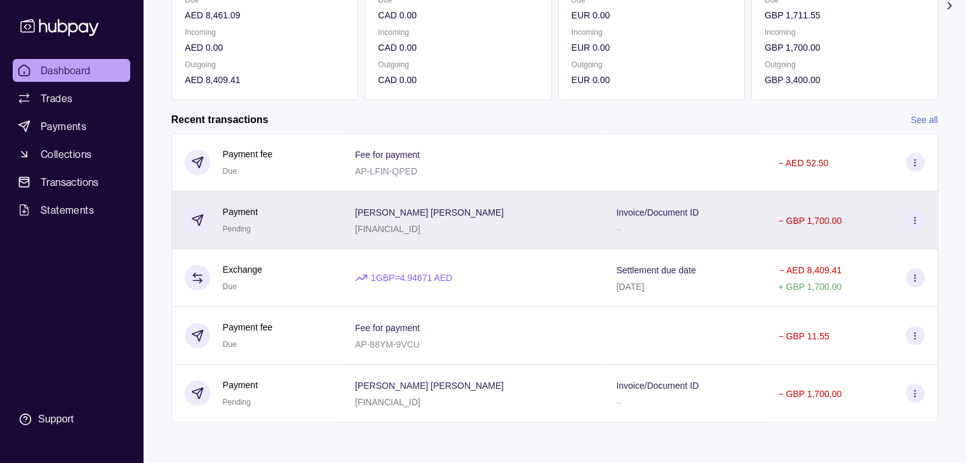
click at [918, 219] on icon at bounding box center [915, 221] width 10 height 10
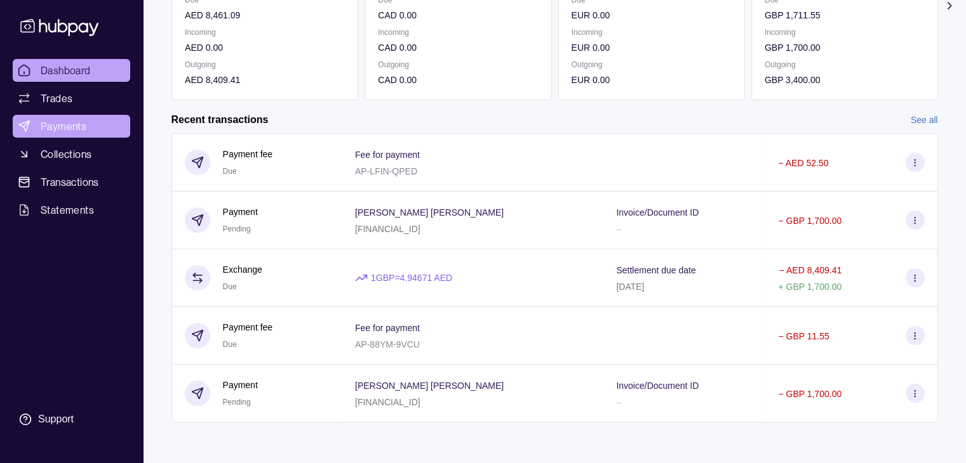
click at [58, 122] on html "Dashboard Trades Payments Collections Transactions Statements Support M Hello, …" at bounding box center [483, 126] width 966 height 676
click at [72, 74] on span "Dashboard" at bounding box center [66, 70] width 50 height 15
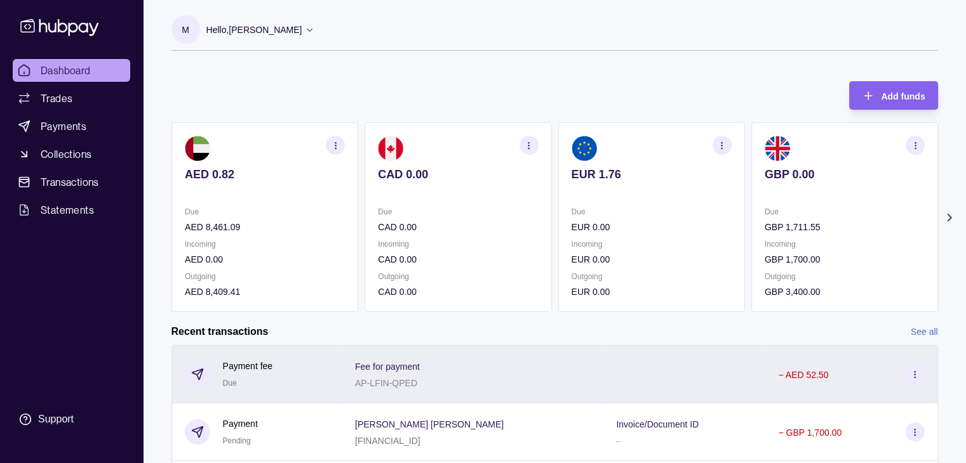
scroll to position [127, 0]
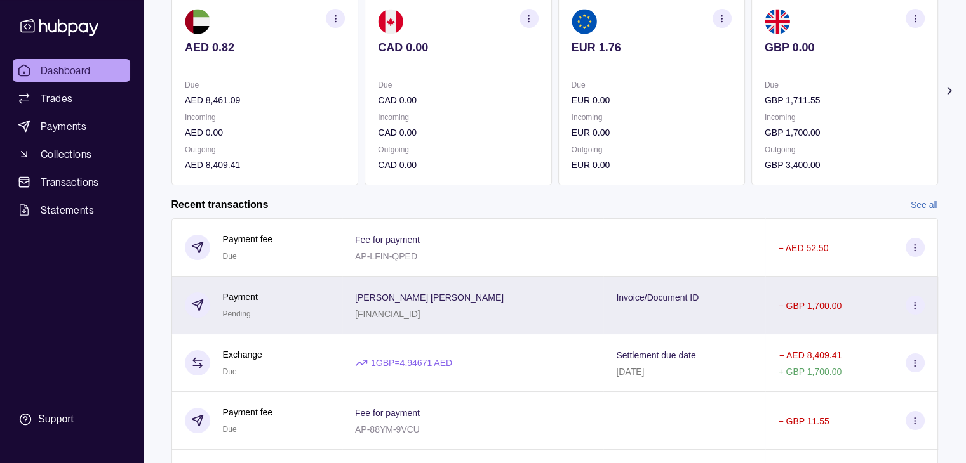
click at [918, 303] on icon at bounding box center [915, 306] width 10 height 10
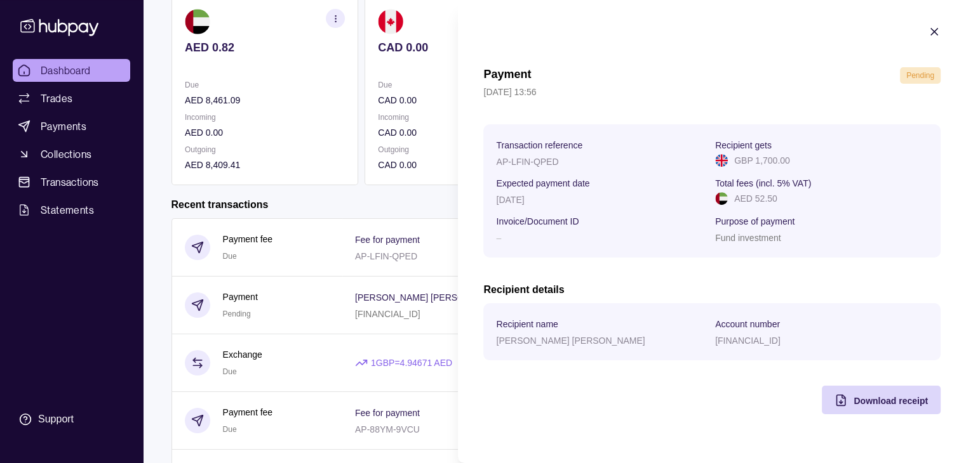
click at [933, 35] on icon "button" at bounding box center [934, 31] width 13 height 13
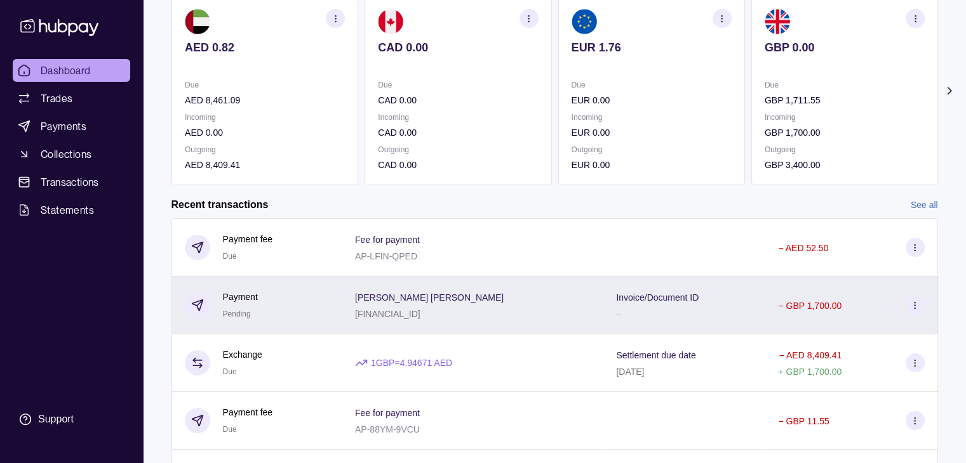
click at [307, 310] on div "Payment Pending" at bounding box center [257, 305] width 145 height 31
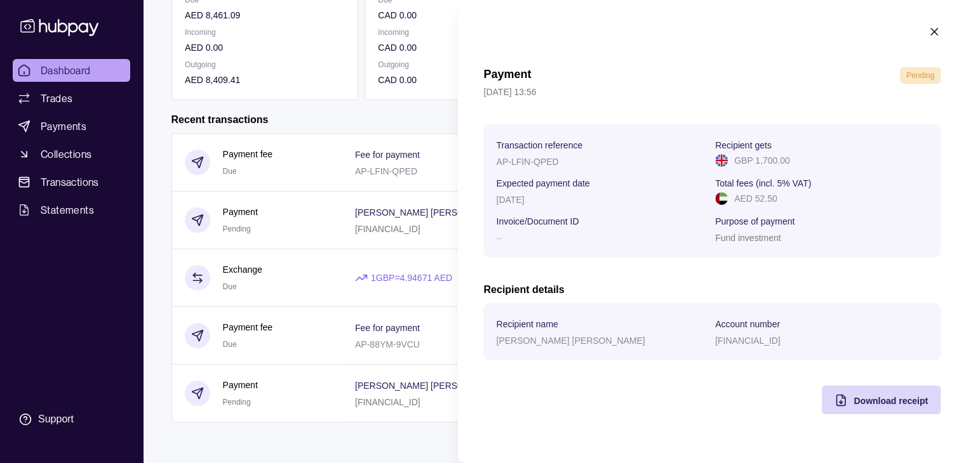
scroll to position [0, 0]
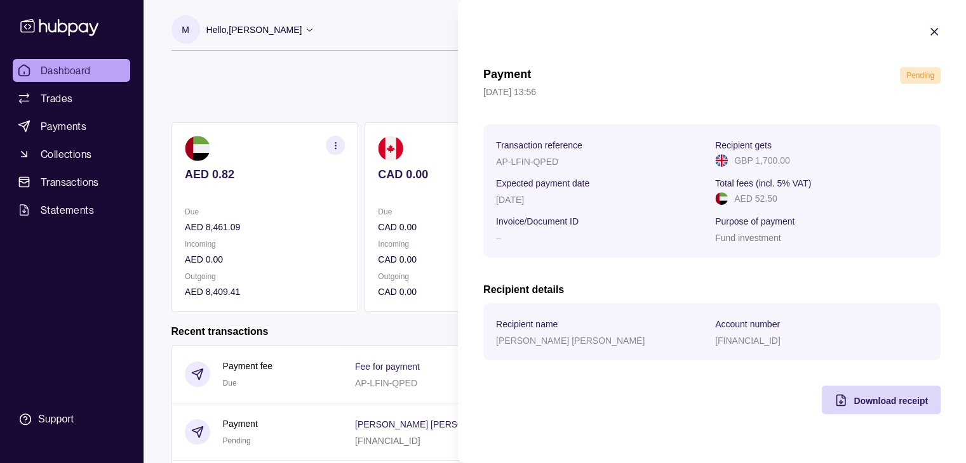
click at [937, 31] on icon "button" at bounding box center [934, 31] width 13 height 13
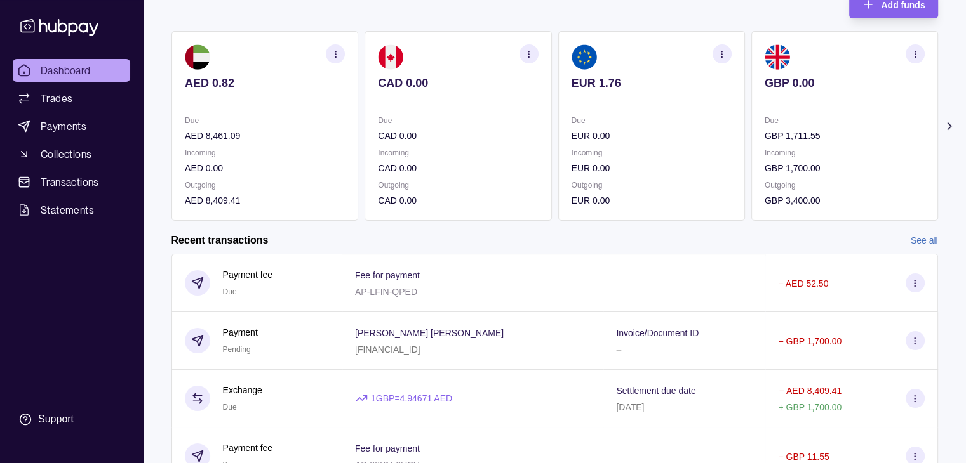
scroll to position [190, 0]
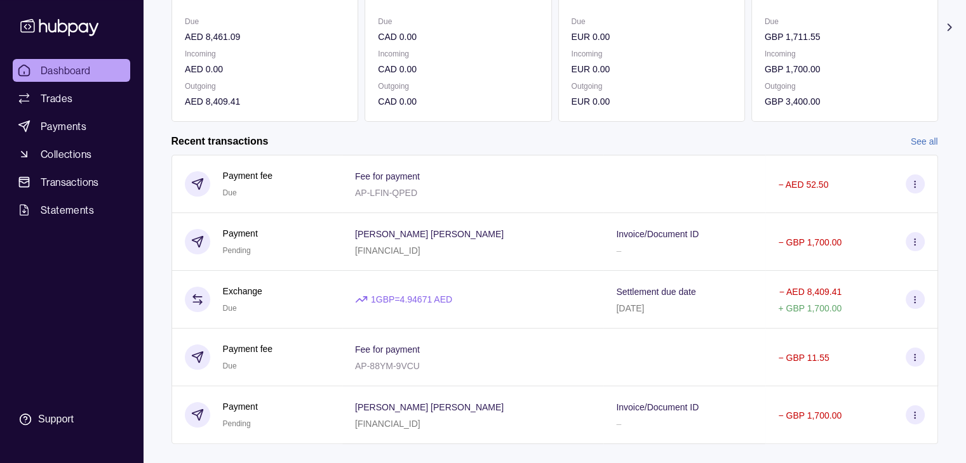
drag, startPoint x: 910, startPoint y: 250, endPoint x: 724, endPoint y: 253, distance: 186.7
click at [724, 253] on div "Invoice/Document ID –" at bounding box center [684, 242] width 136 height 32
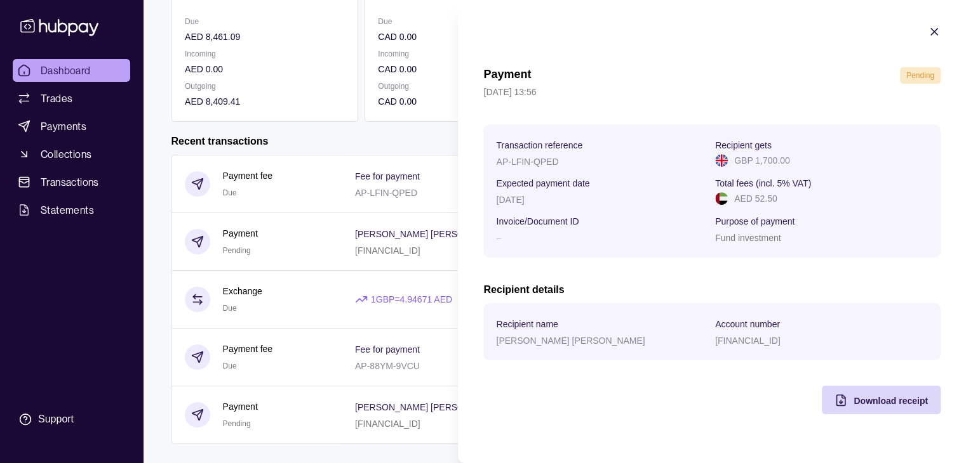
click at [937, 32] on icon "button" at bounding box center [934, 31] width 13 height 13
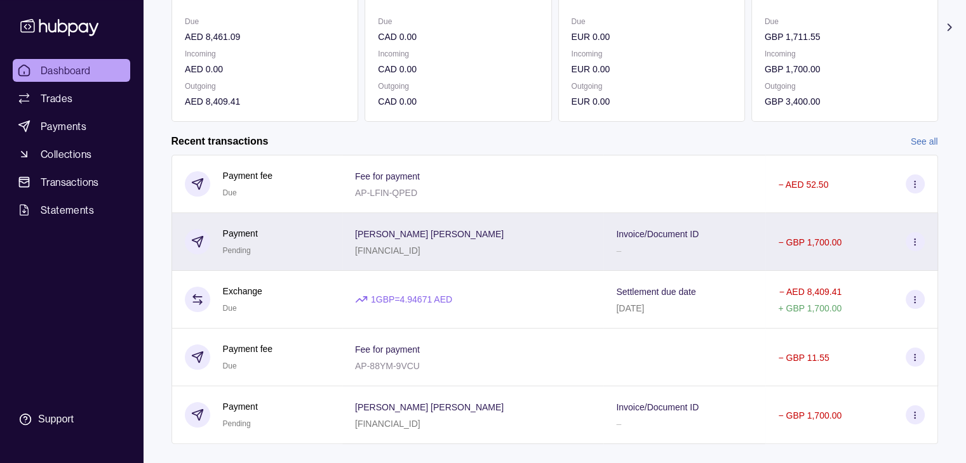
click at [742, 244] on div "Invoice/Document ID –" at bounding box center [684, 242] width 162 height 58
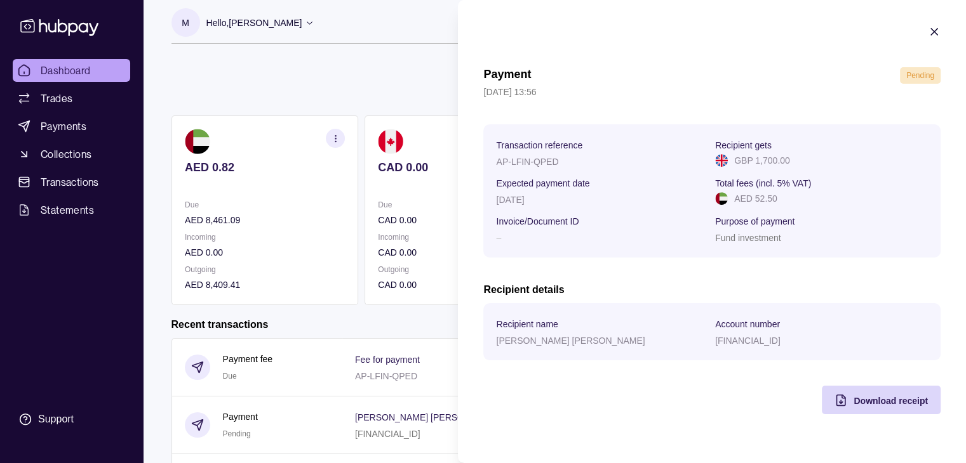
scroll to position [0, 0]
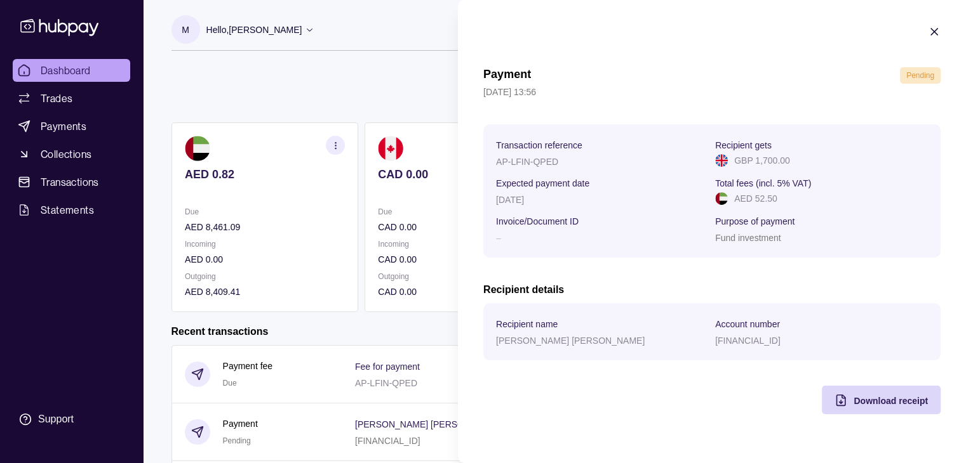
click at [931, 34] on icon "button" at bounding box center [934, 32] width 6 height 6
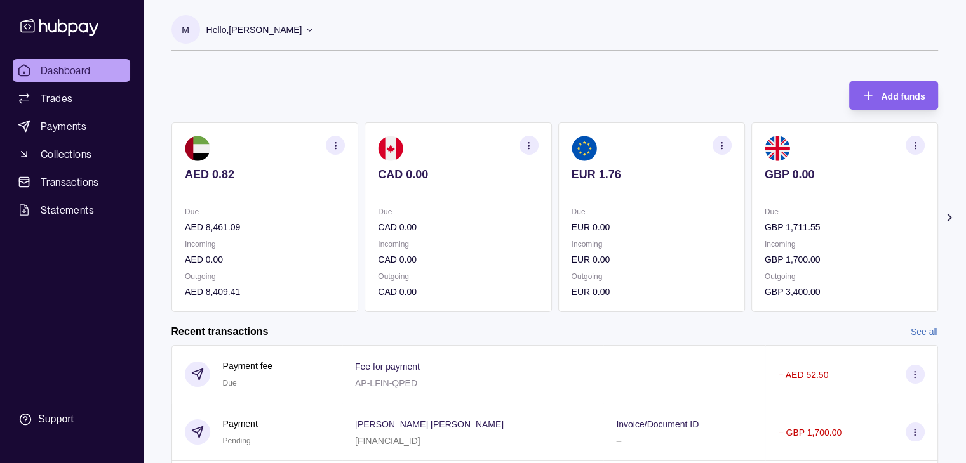
scroll to position [214, 0]
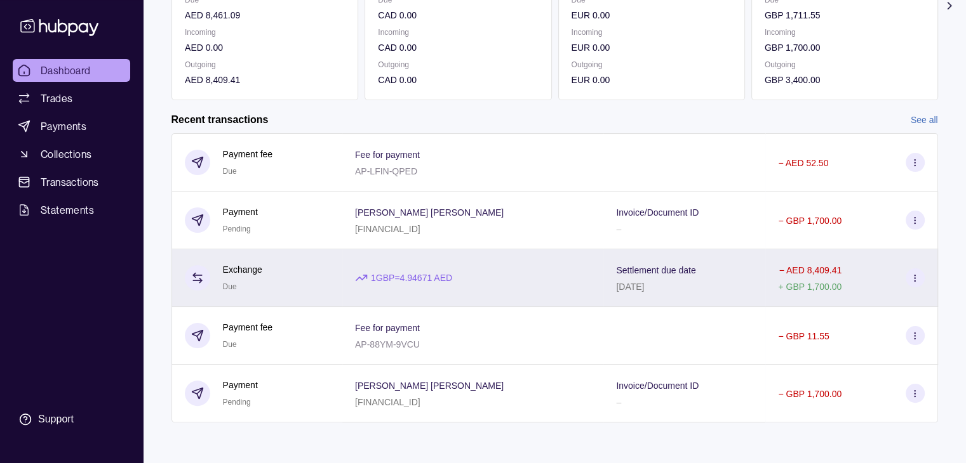
click at [869, 282] on div "− AED 8,409.41 + GBP 1,700.00" at bounding box center [851, 278] width 146 height 32
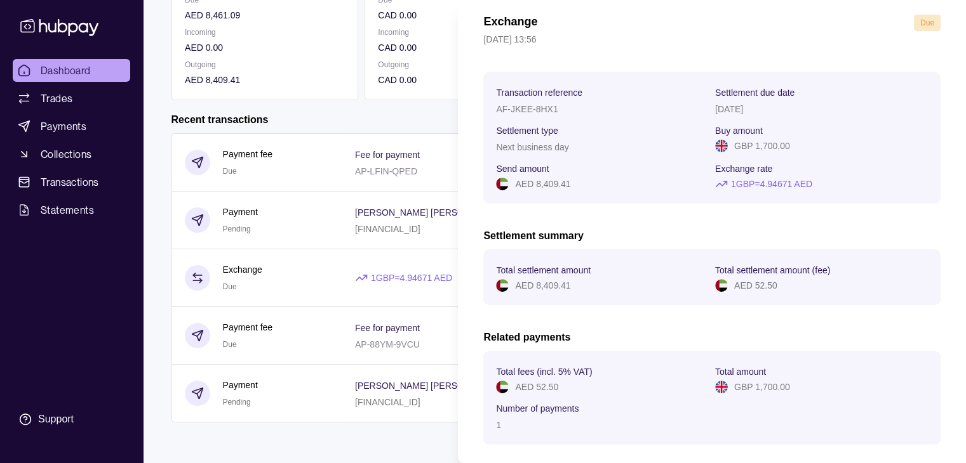
scroll to position [0, 0]
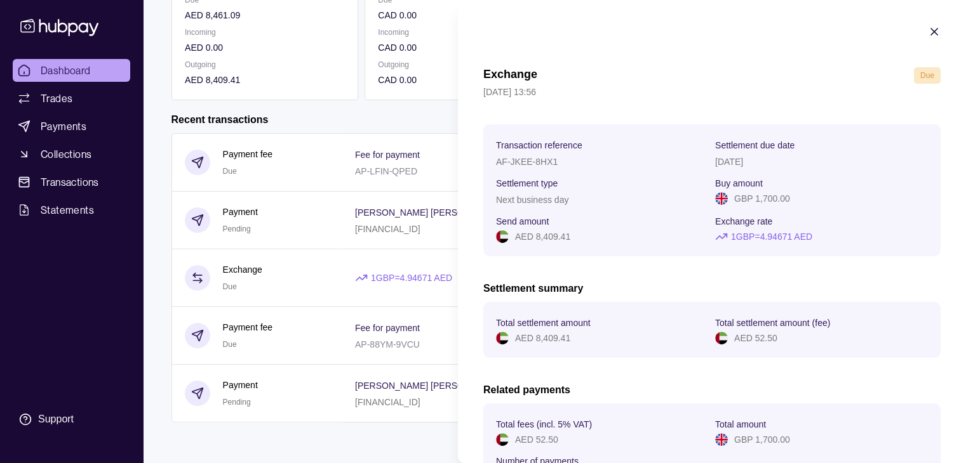
click at [929, 34] on icon "button" at bounding box center [934, 31] width 13 height 13
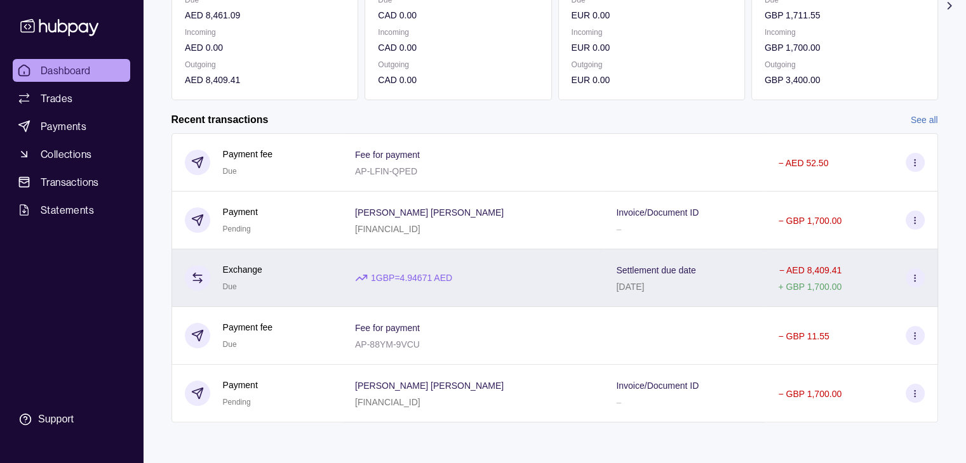
click at [829, 267] on p "− AED 8,409.41" at bounding box center [810, 270] width 62 height 10
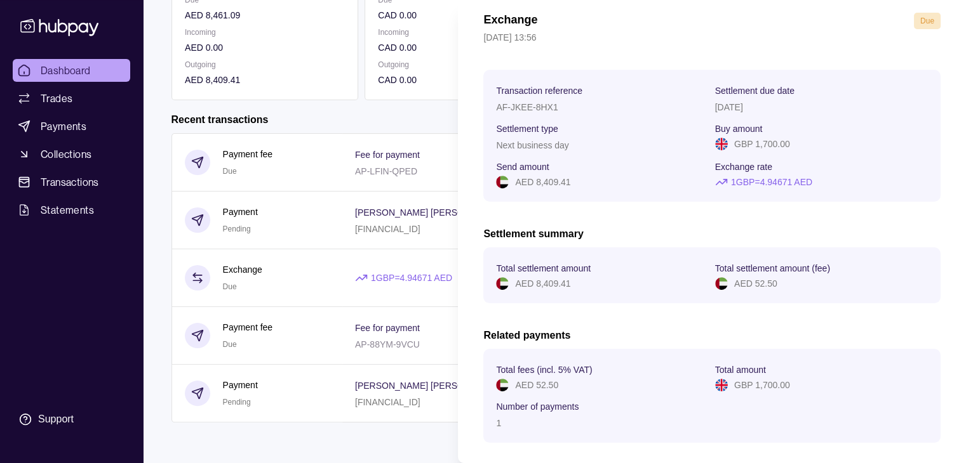
scroll to position [116, 0]
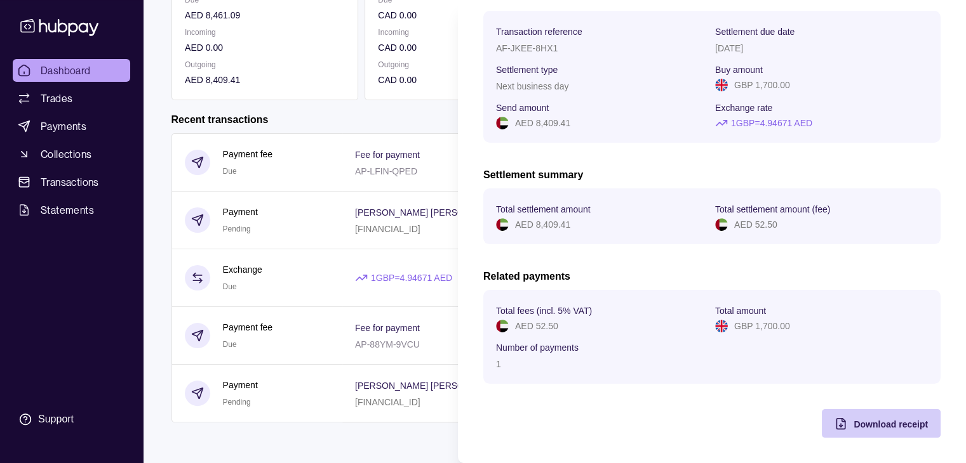
click at [860, 423] on span "Download receipt" at bounding box center [890, 425] width 74 height 10
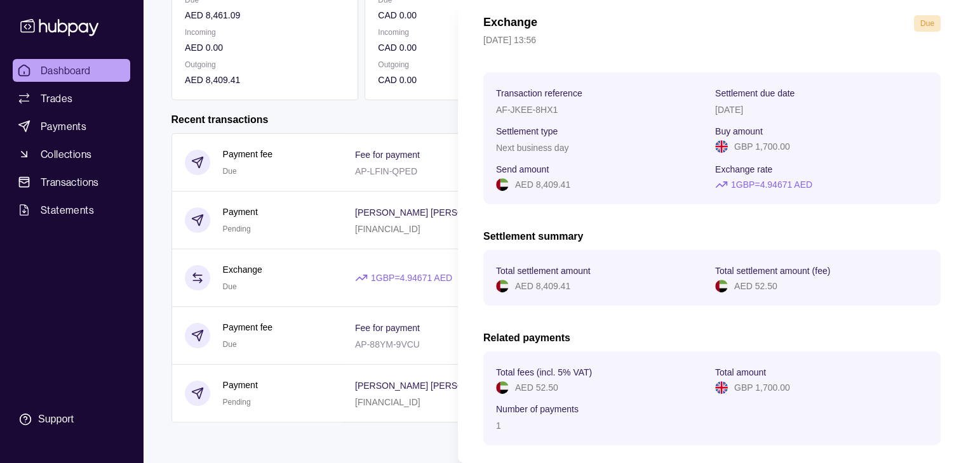
scroll to position [0, 0]
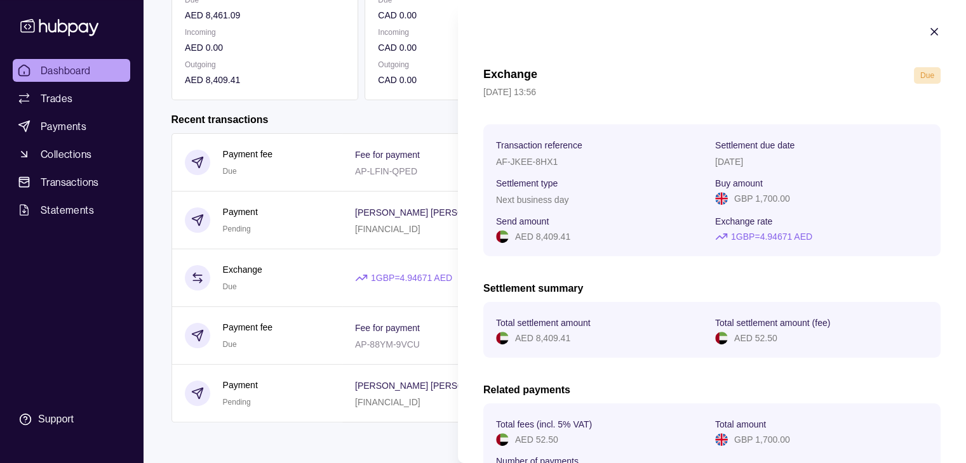
click at [928, 36] on icon "button" at bounding box center [934, 31] width 13 height 13
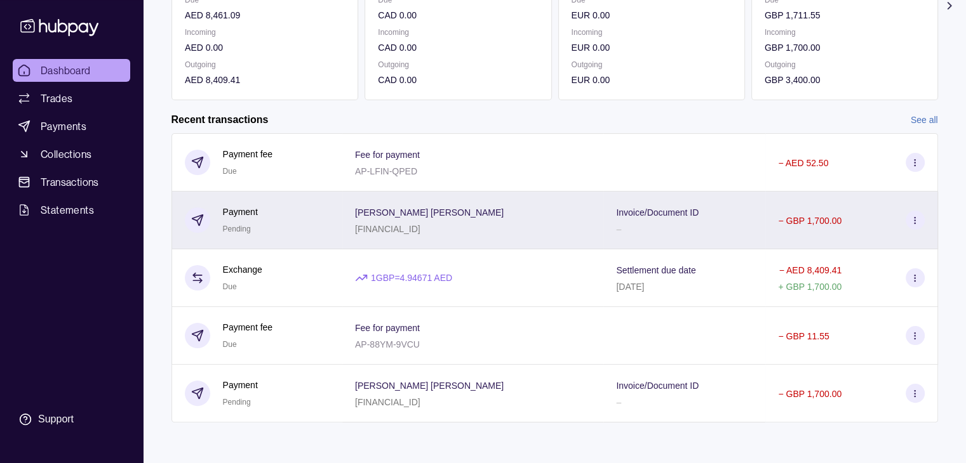
click at [485, 228] on div "[PERSON_NAME] [PERSON_NAME] [FINANCIAL_ID]" at bounding box center [473, 220] width 236 height 32
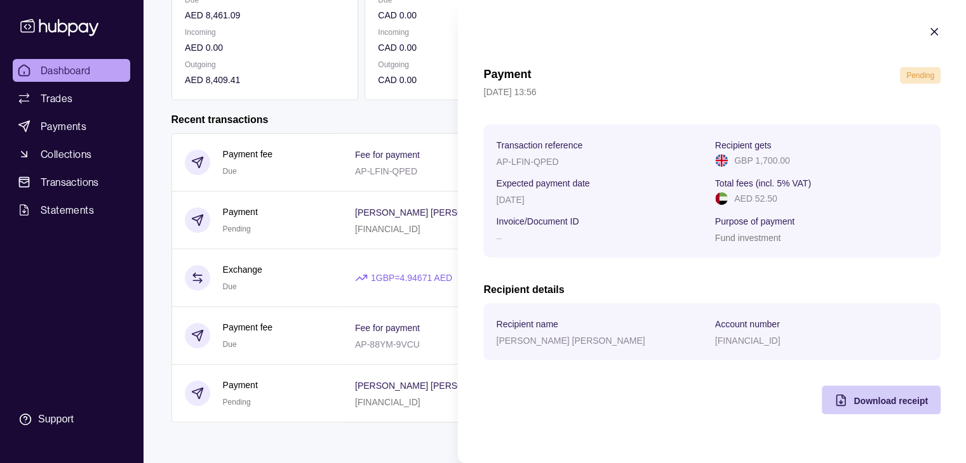
click at [878, 396] on div "Download receipt" at bounding box center [890, 400] width 74 height 15
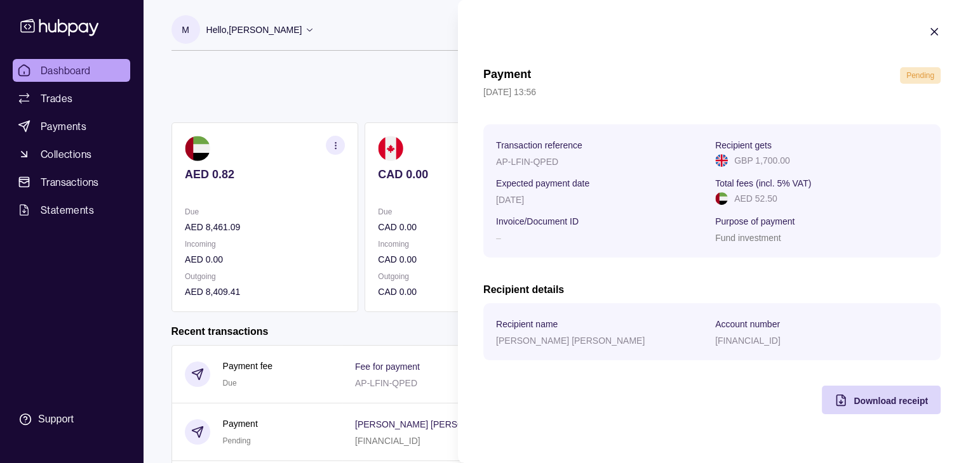
click at [104, 77] on html "Dashboard Trades Payments Collections Transactions Statements Support M Hello, …" at bounding box center [483, 338] width 966 height 676
